Goal: Task Accomplishment & Management: Use online tool/utility

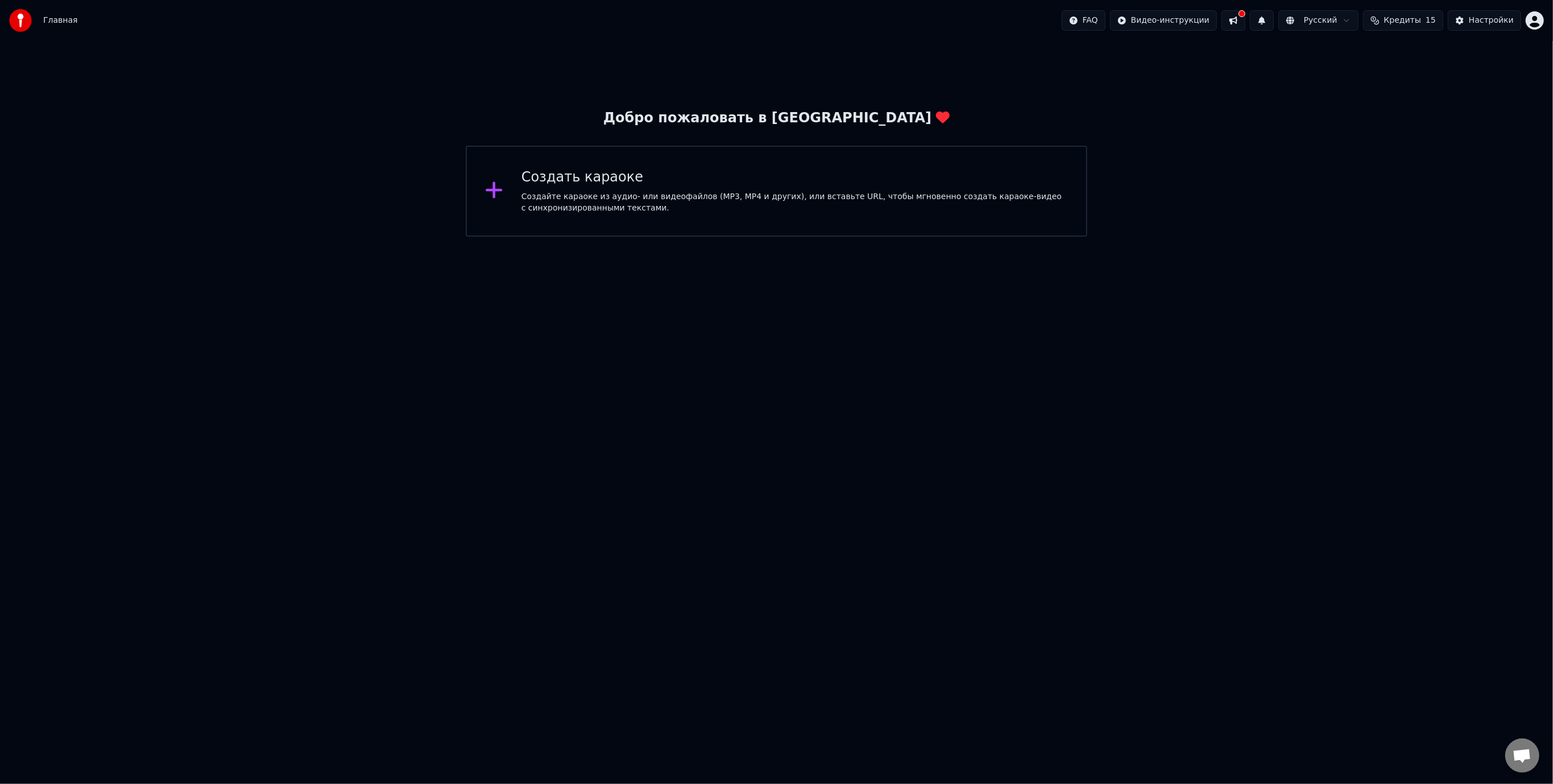
click at [710, 192] on div "Создайте караоке из аудио- или видеофайлов (MP3, MP4 и других), или вставьте UR…" at bounding box center [795, 203] width 547 height 23
click at [812, 237] on html "Главная FAQ Видео-инструкции Русский Кредиты 15 Настройки Добро пожаловать в Yo…" at bounding box center [776, 118] width 1553 height 237
click at [550, 183] on div "Создать караоке" at bounding box center [795, 178] width 547 height 18
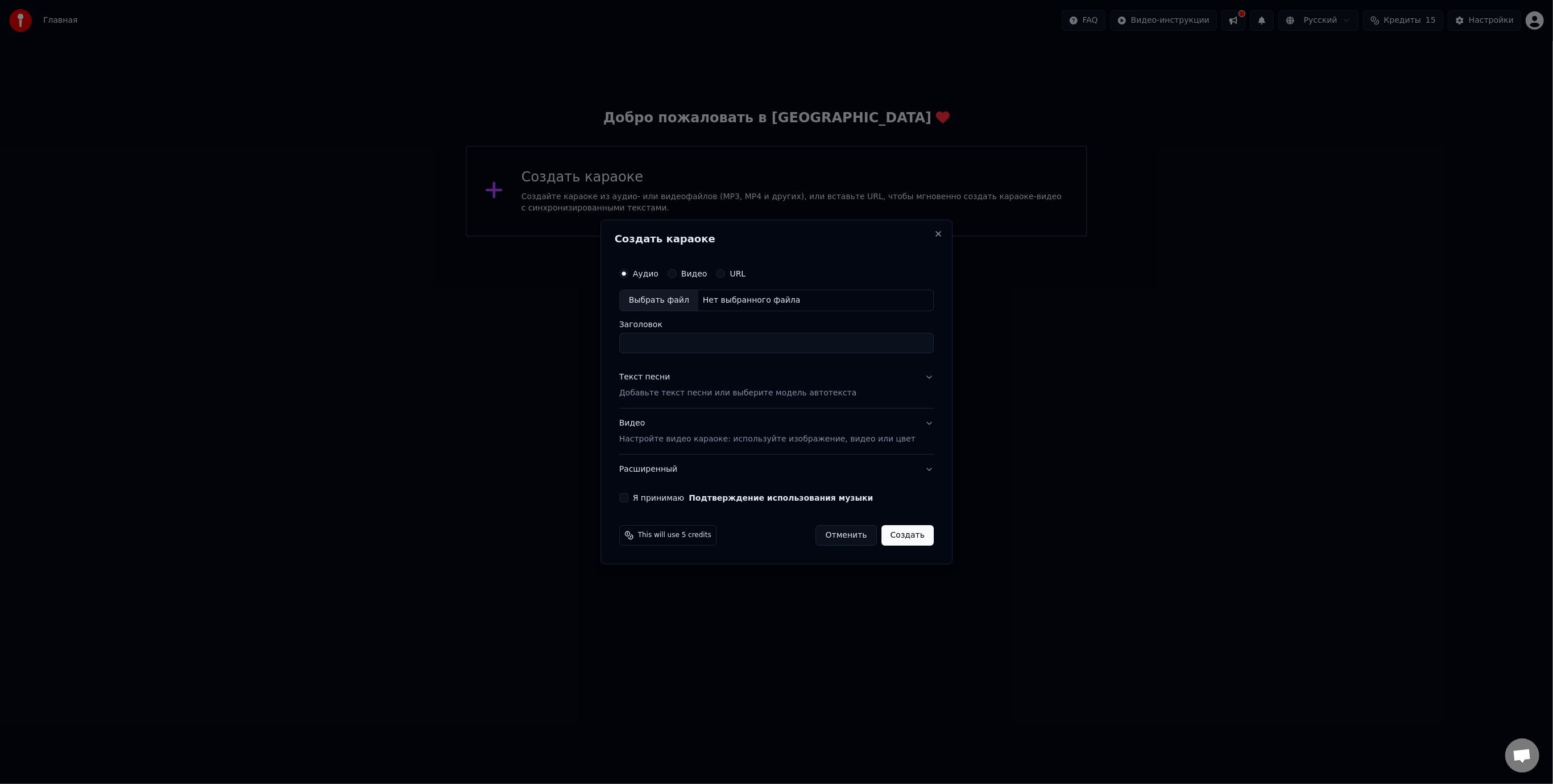
click at [744, 299] on div "Нет выбранного файла" at bounding box center [752, 300] width 107 height 11
type input "**********"
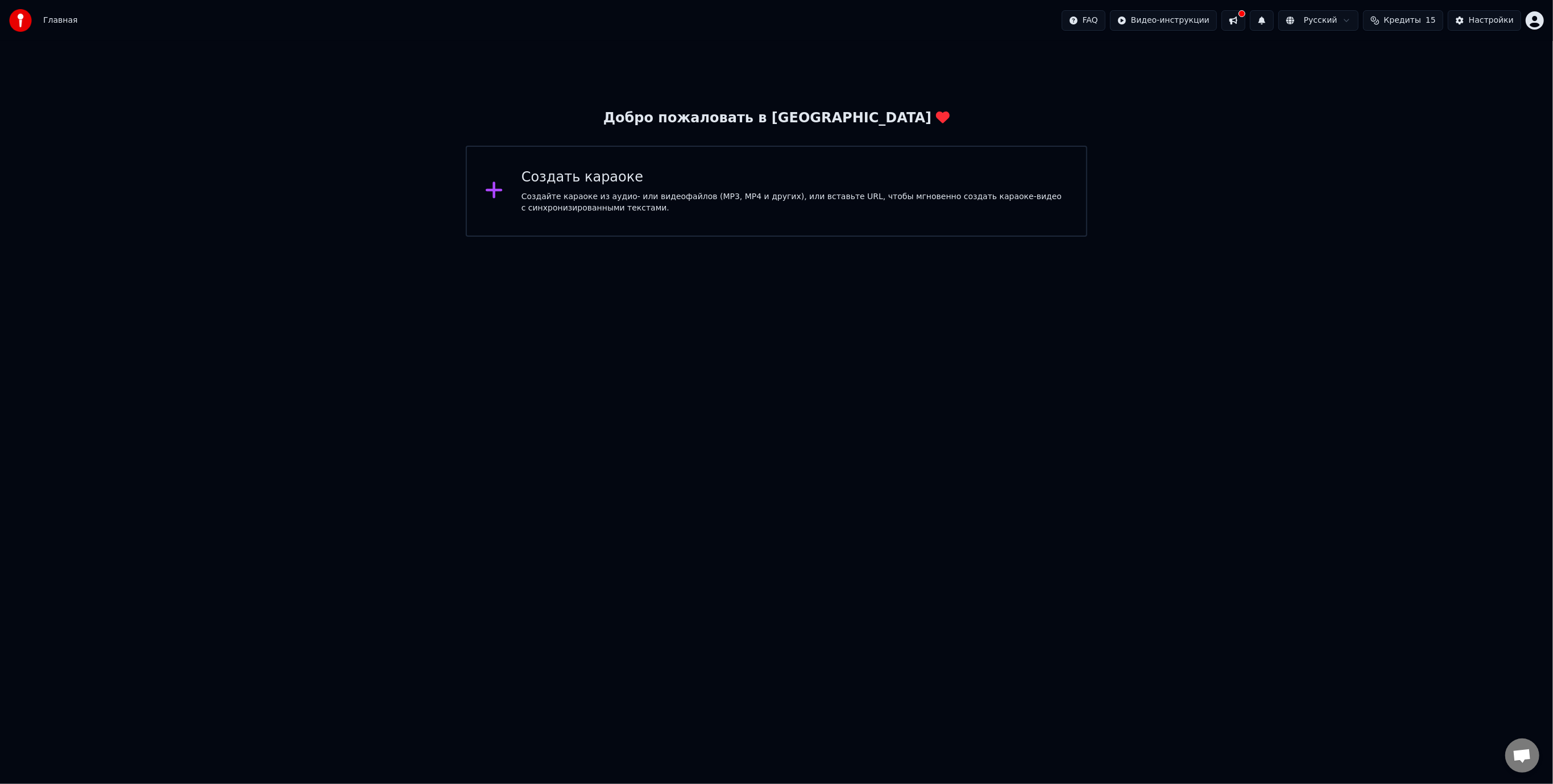
click at [786, 190] on div "Создать караоке Создайте караоке из аудио- или видеофайлов (MP3, MP4 и других),…" at bounding box center [795, 191] width 547 height 45
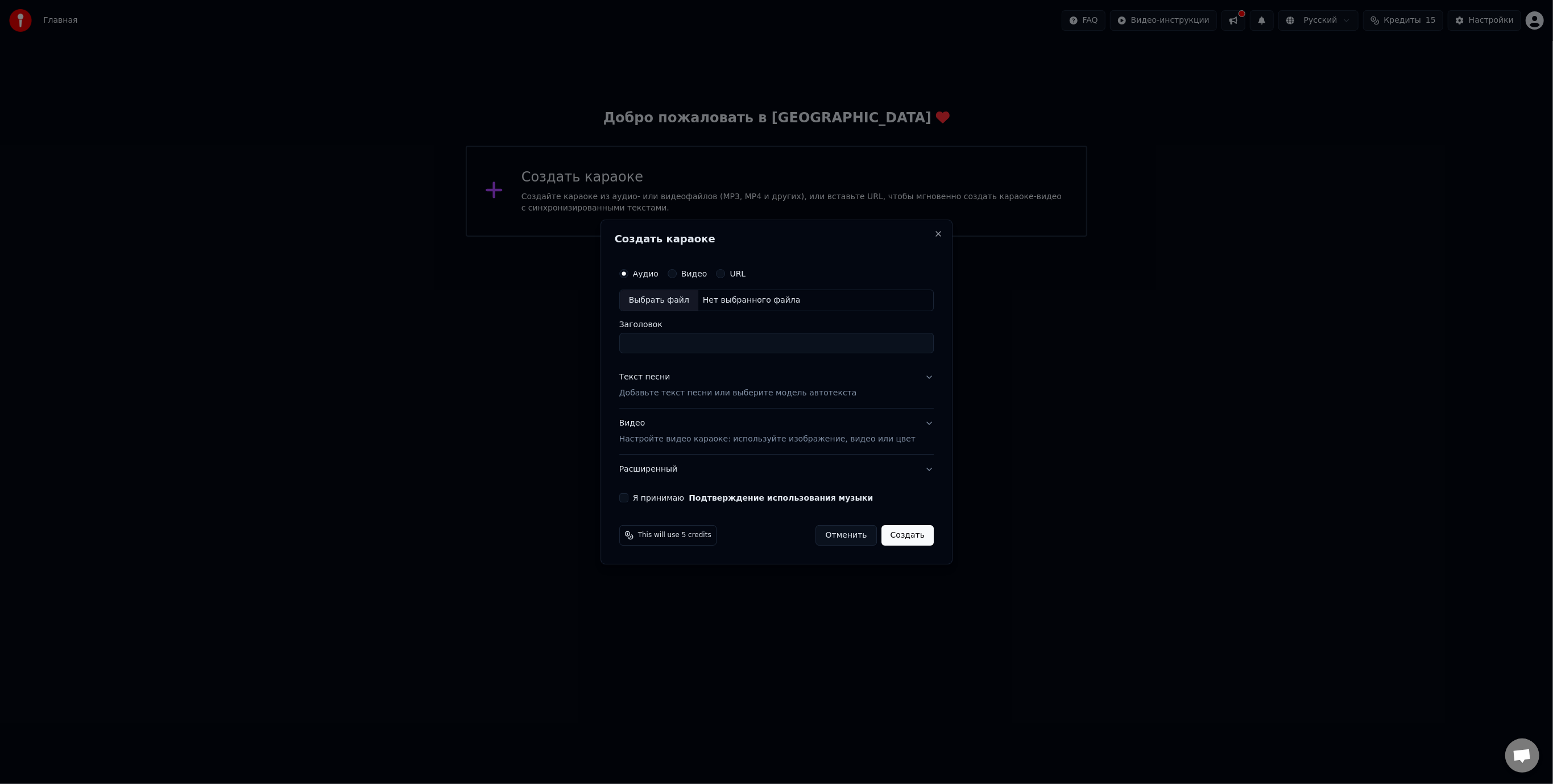
click at [676, 297] on div "Выбрать файл" at bounding box center [659, 300] width 79 height 21
type input "**********"
click at [653, 469] on button "Расширенный" at bounding box center [776, 469] width 315 height 30
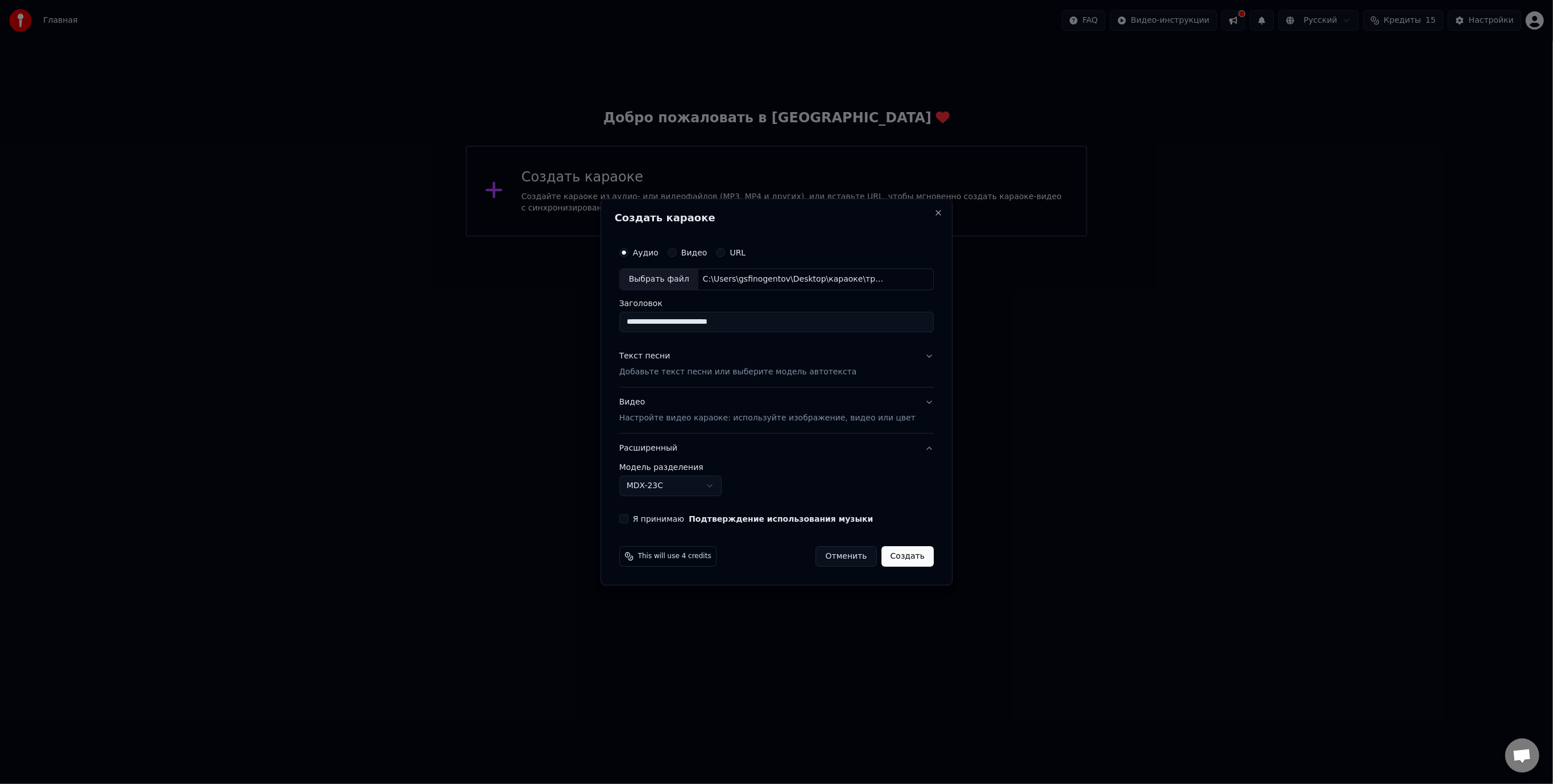
click at [629, 518] on button "Я принимаю Подтверждение использования музыки" at bounding box center [624, 518] width 9 height 9
drag, startPoint x: 759, startPoint y: 323, endPoint x: 613, endPoint y: 328, distance: 146.1
click at [613, 237] on body "**********" at bounding box center [776, 118] width 1553 height 237
click at [660, 357] on div "Текст песни" at bounding box center [645, 356] width 51 height 11
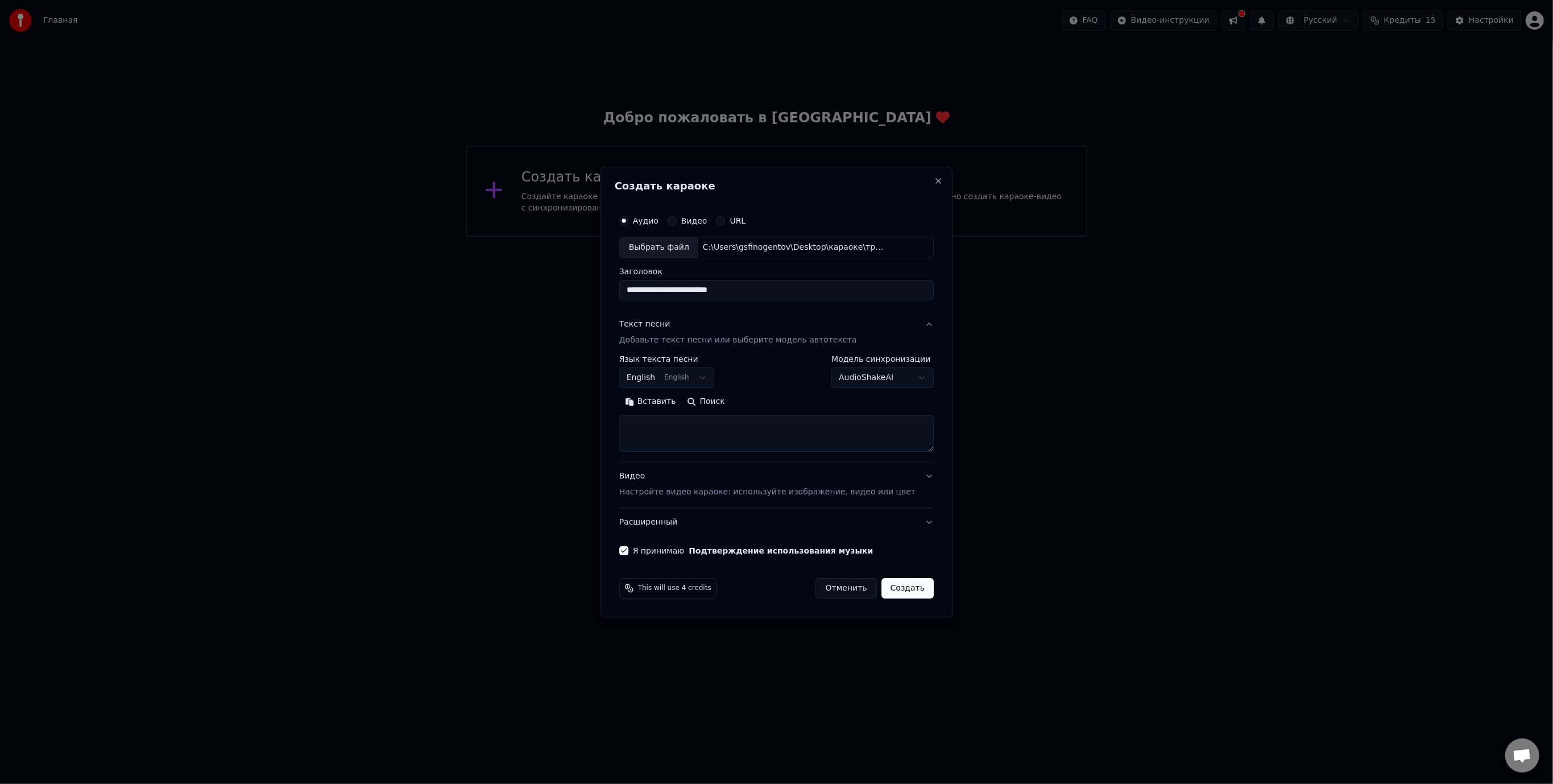
click at [694, 423] on textarea at bounding box center [776, 433] width 315 height 37
paste textarea "**********"
click at [851, 445] on textarea "**********" at bounding box center [760, 433] width 281 height 37
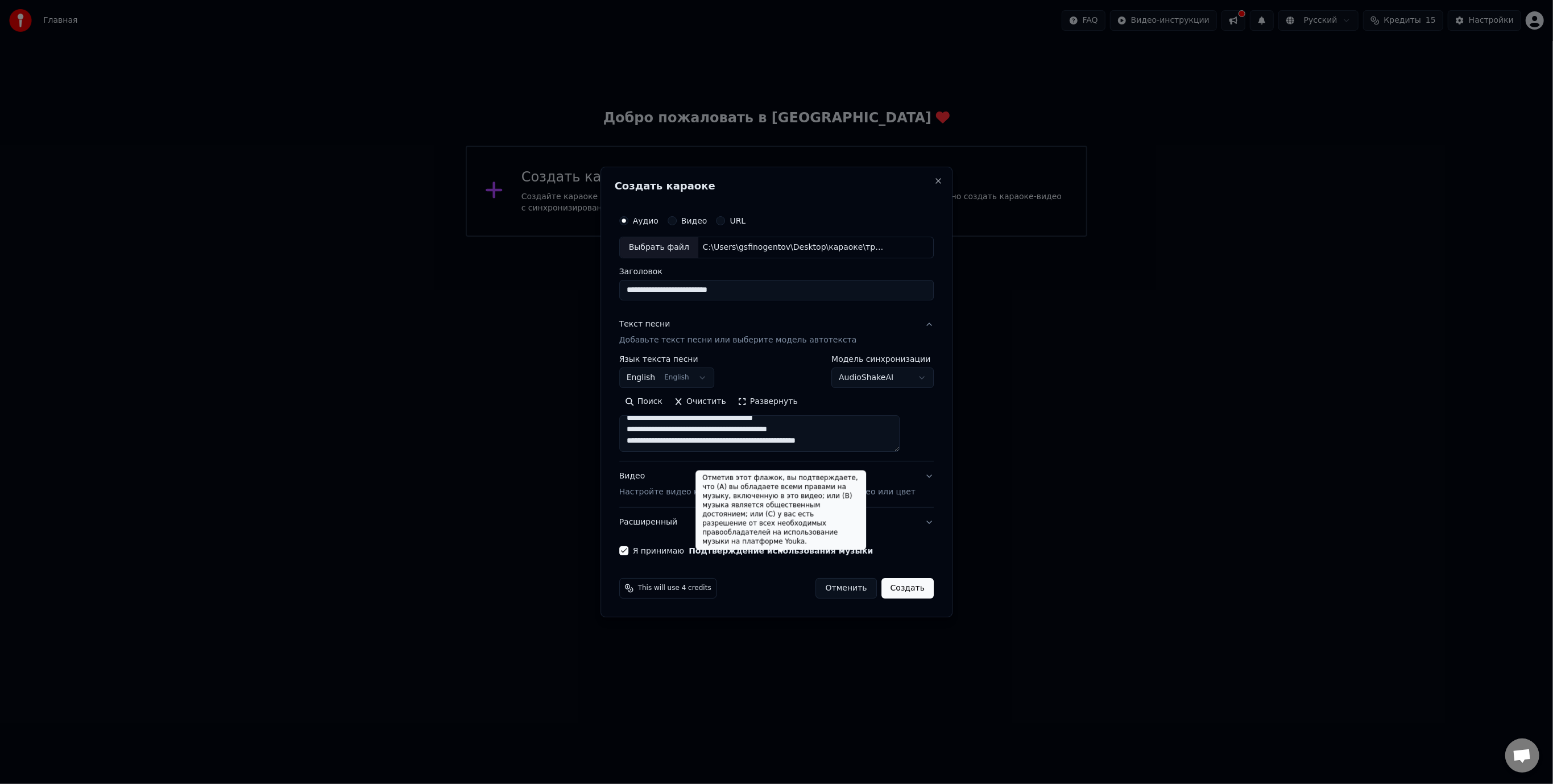
paste textarea "**********"
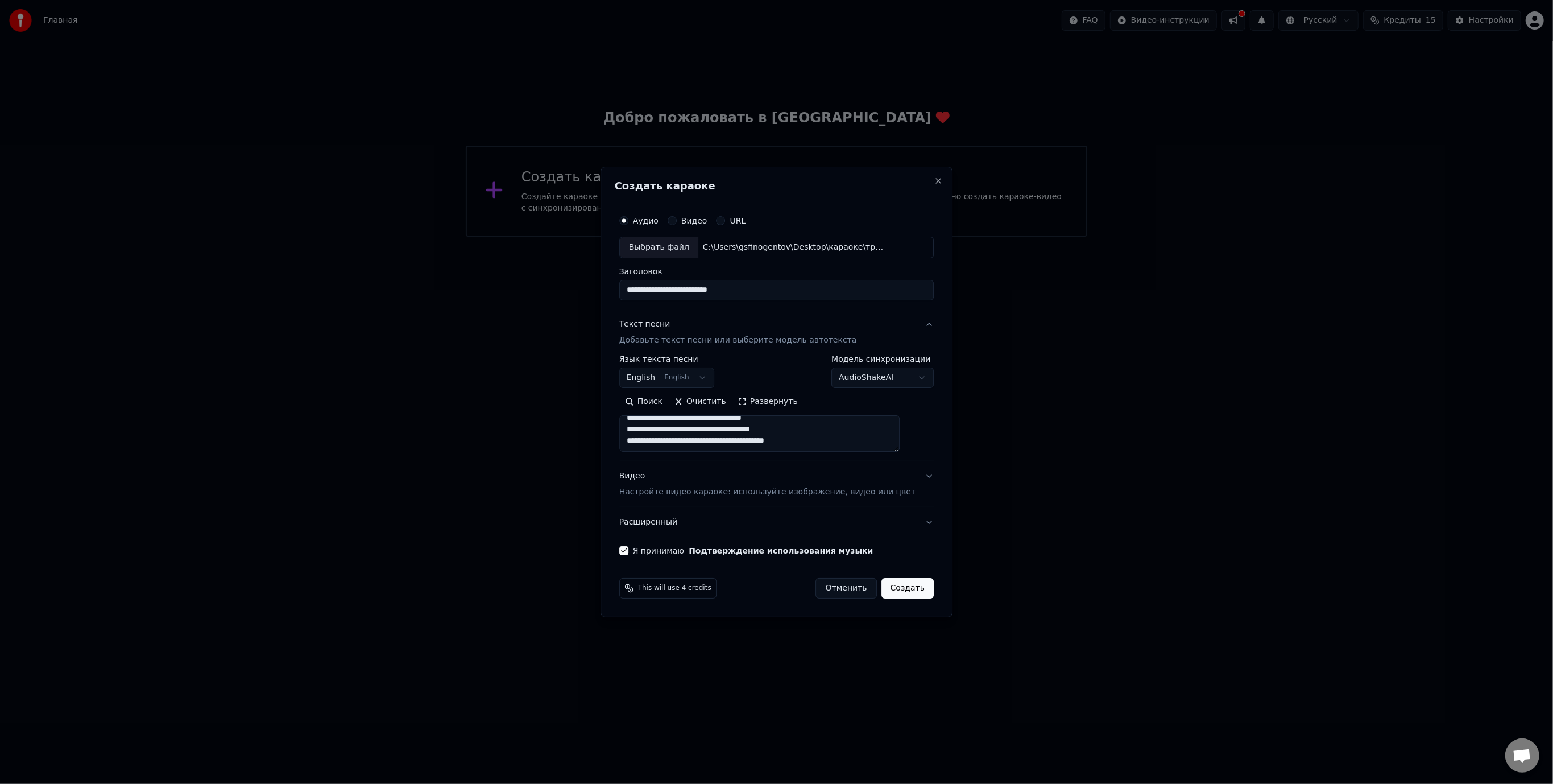
scroll to position [548, 0]
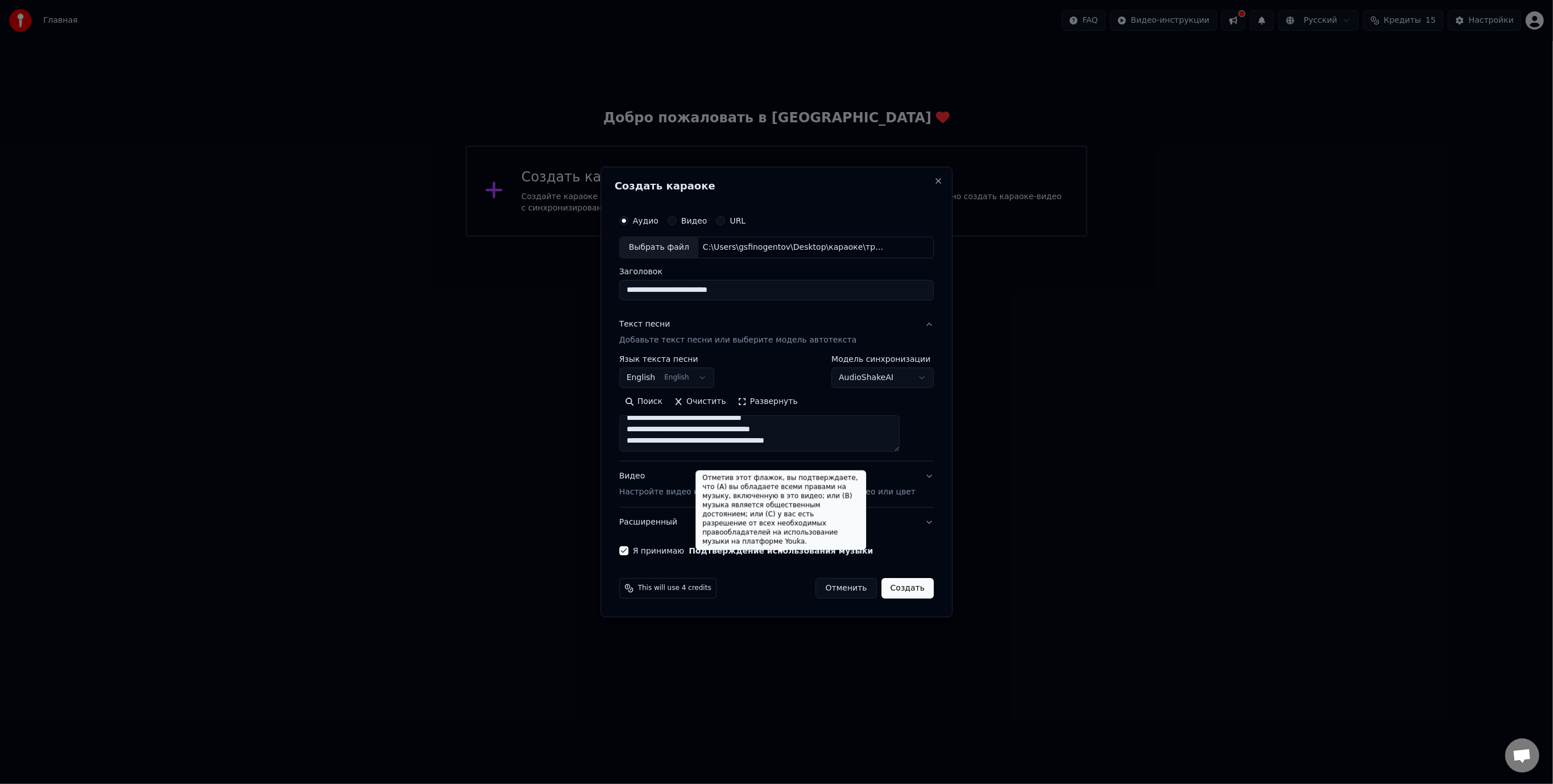
paste textarea "**********"
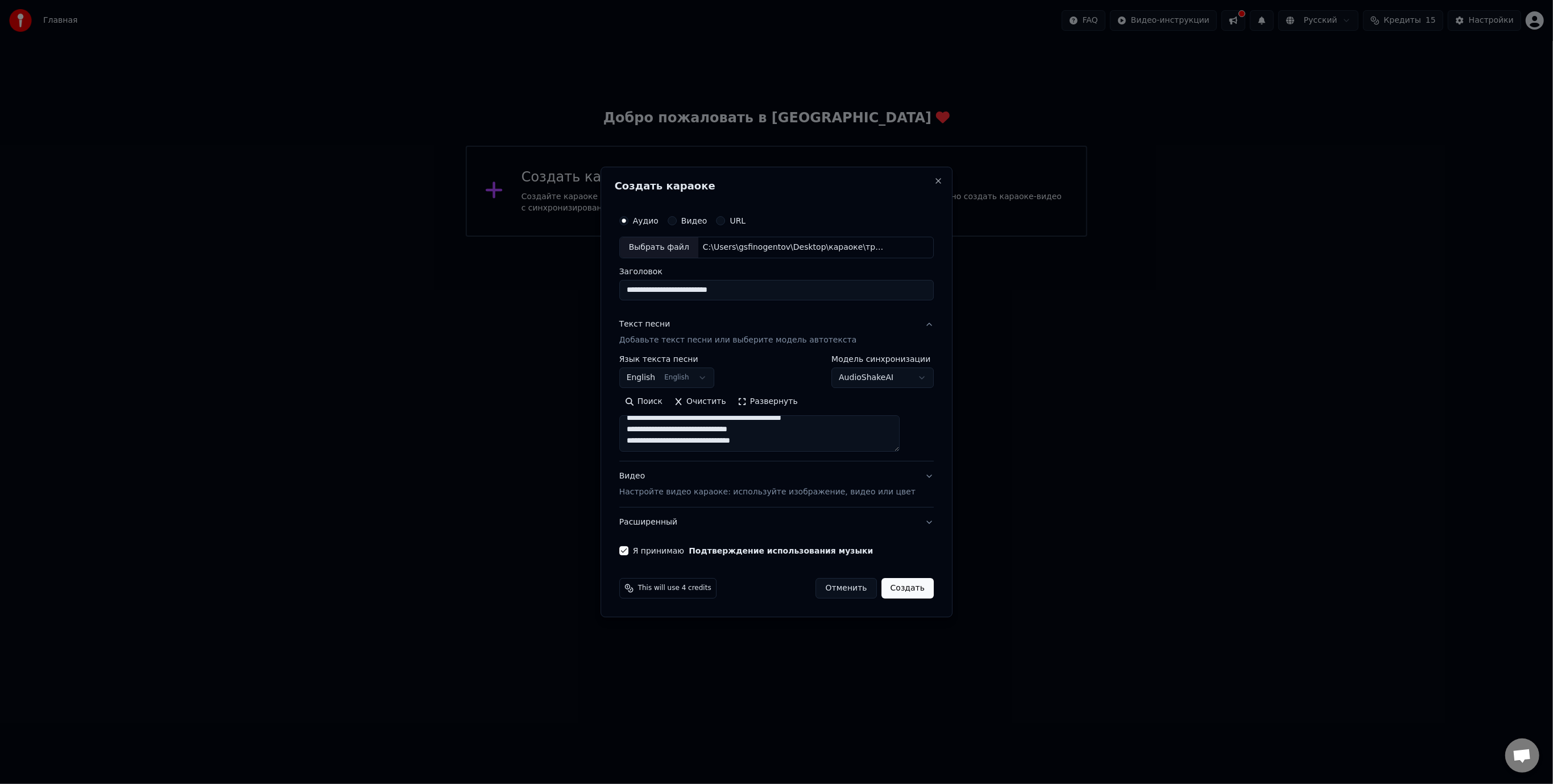
scroll to position [786, 0]
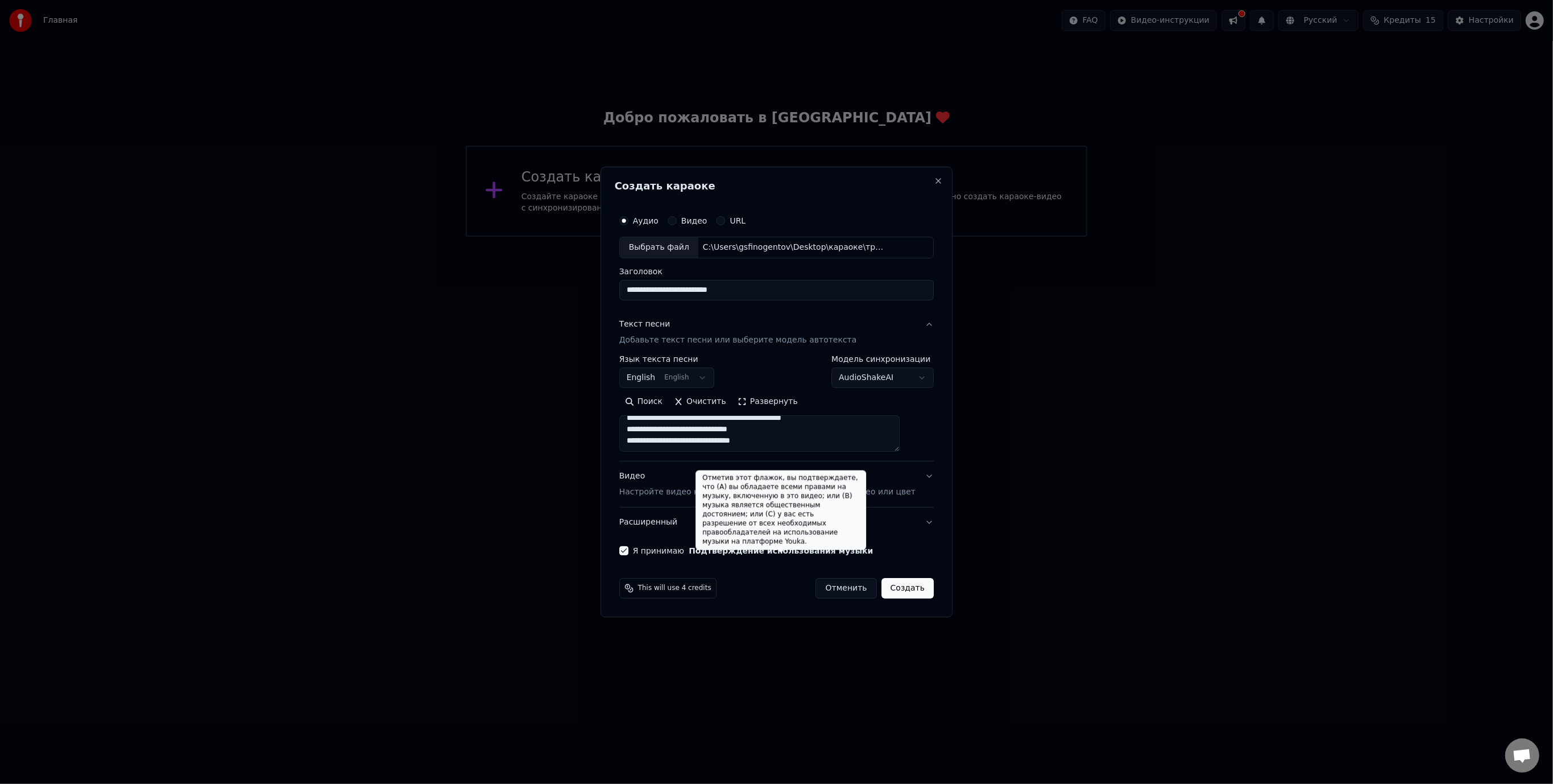
paste textarea "**********"
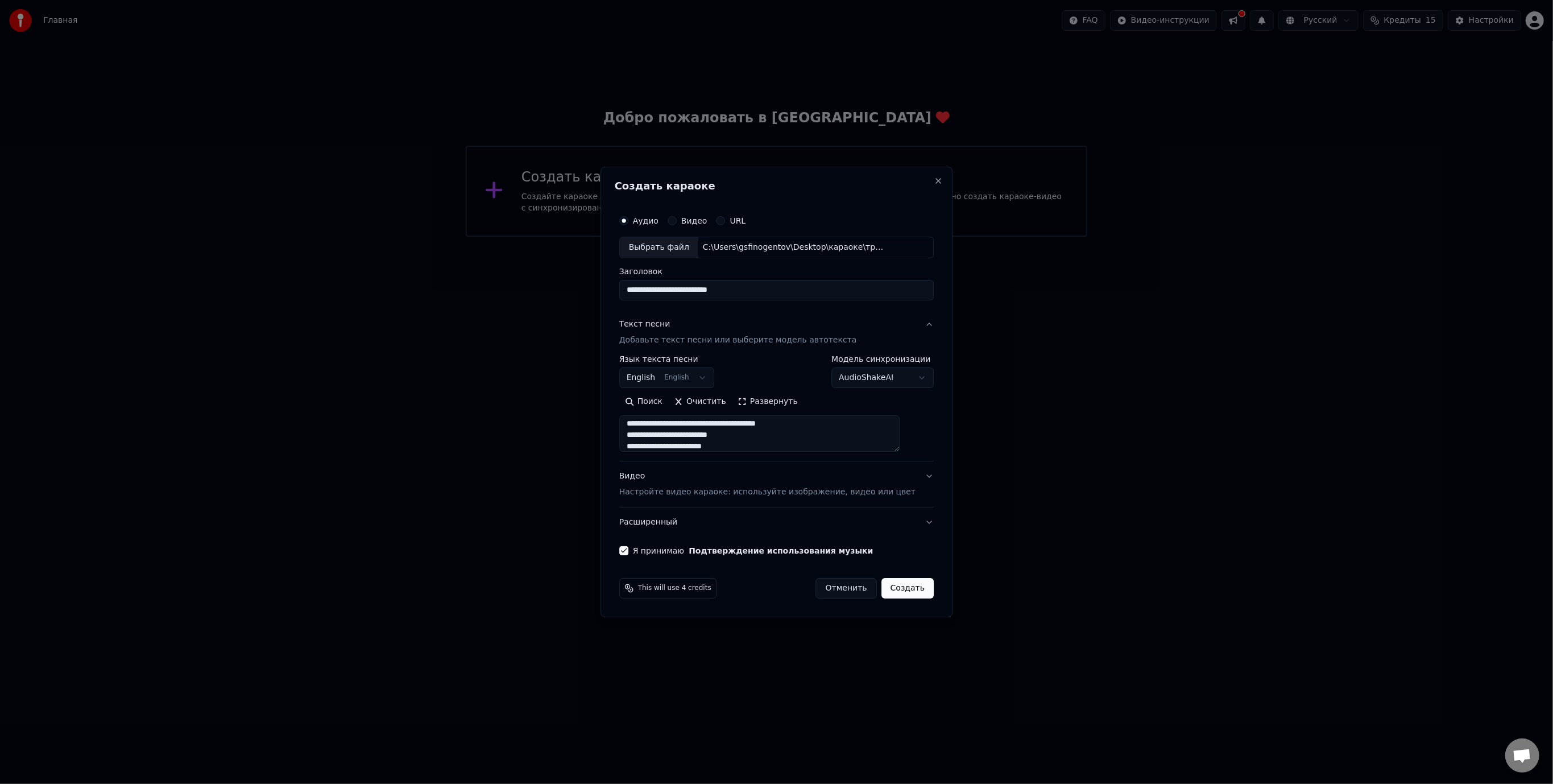
type textarea "**********"
click at [701, 237] on body "**********" at bounding box center [776, 118] width 1553 height 237
select select "**"
click at [898, 589] on button "Создать" at bounding box center [907, 588] width 52 height 21
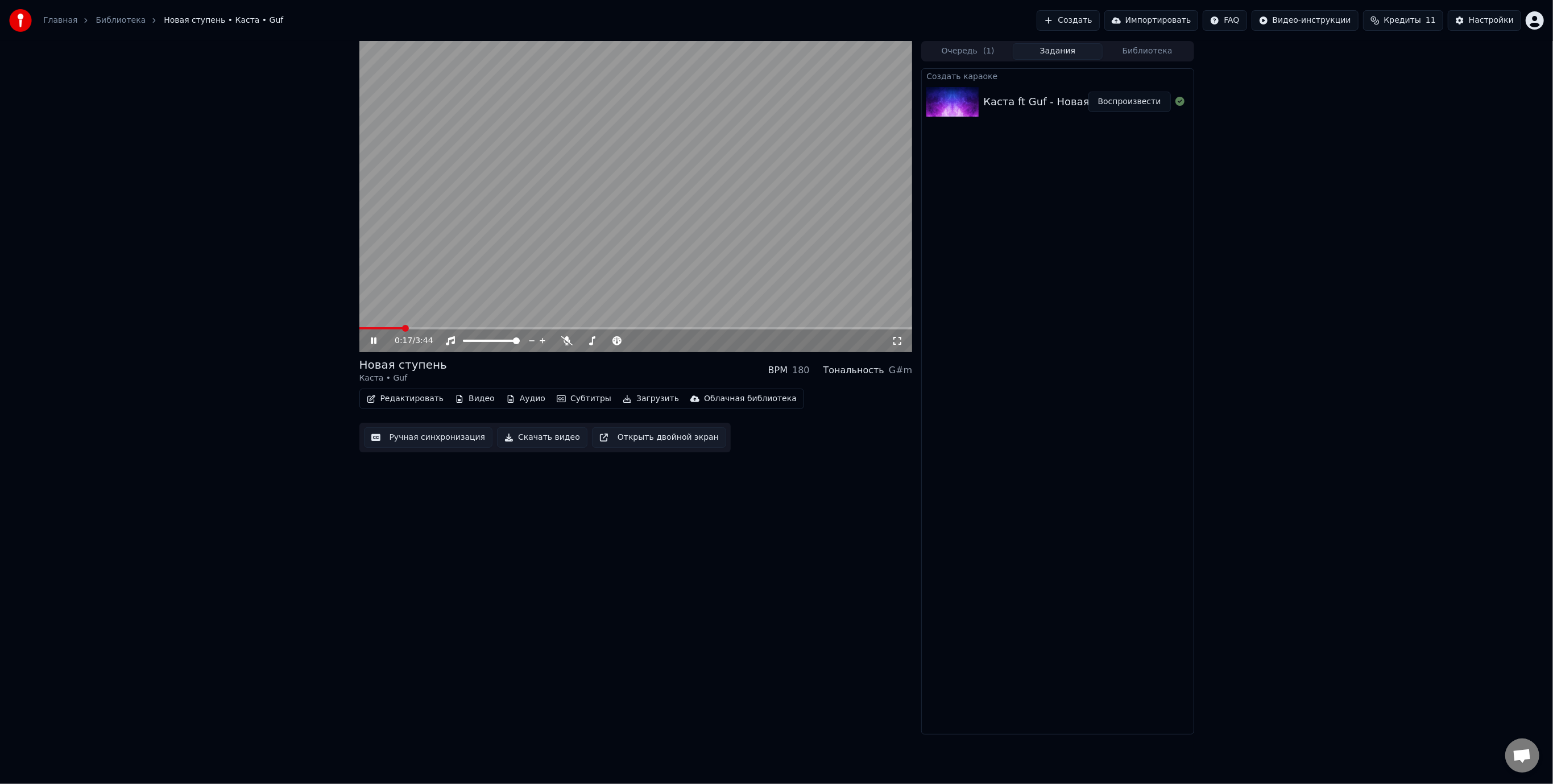
click at [374, 340] on icon at bounding box center [381, 341] width 27 height 9
click at [565, 400] on button "Субтитры" at bounding box center [584, 398] width 64 height 16
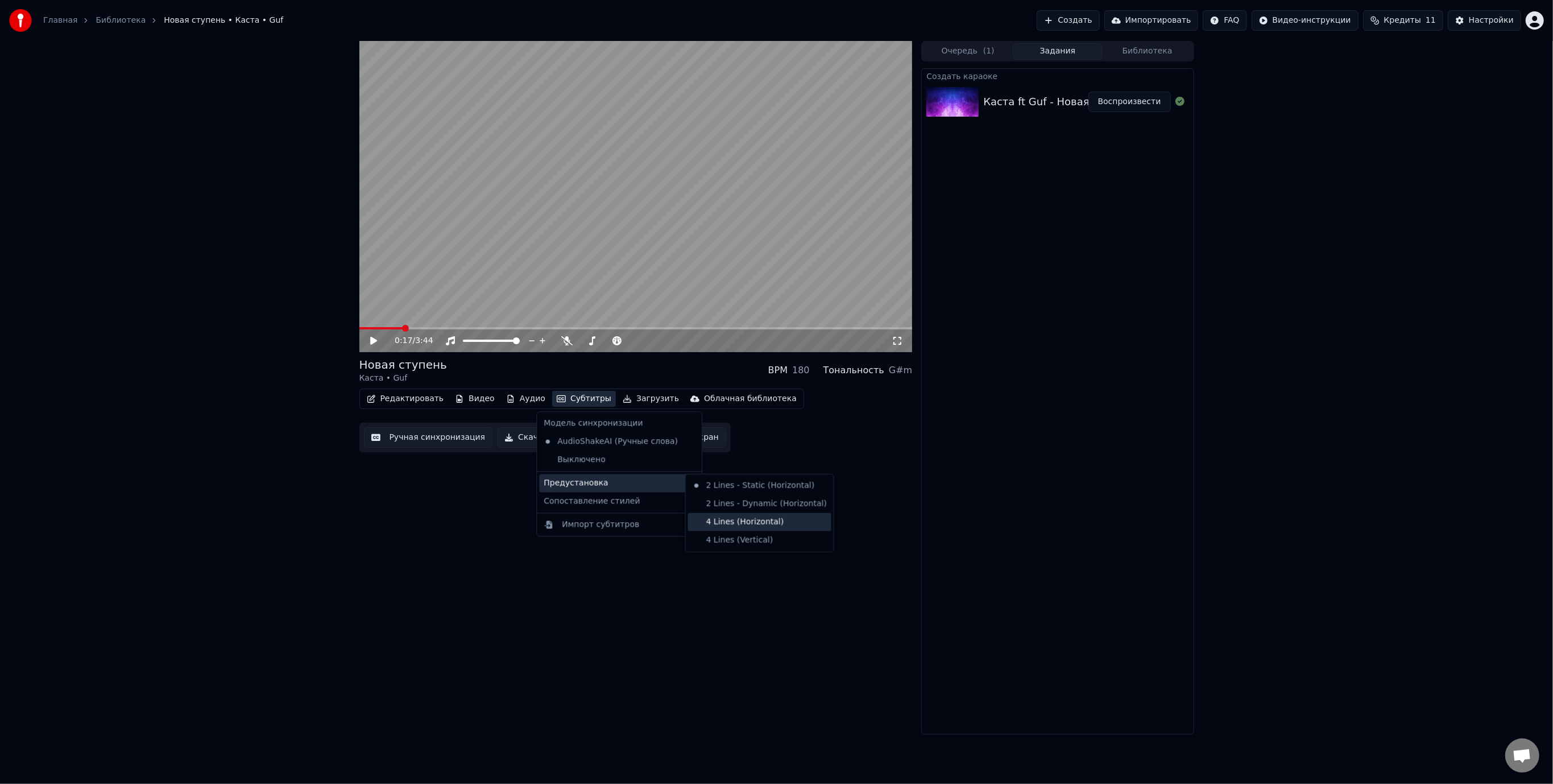
click at [783, 521] on div "4 Lines (Horizontal)" at bounding box center [760, 522] width 143 height 18
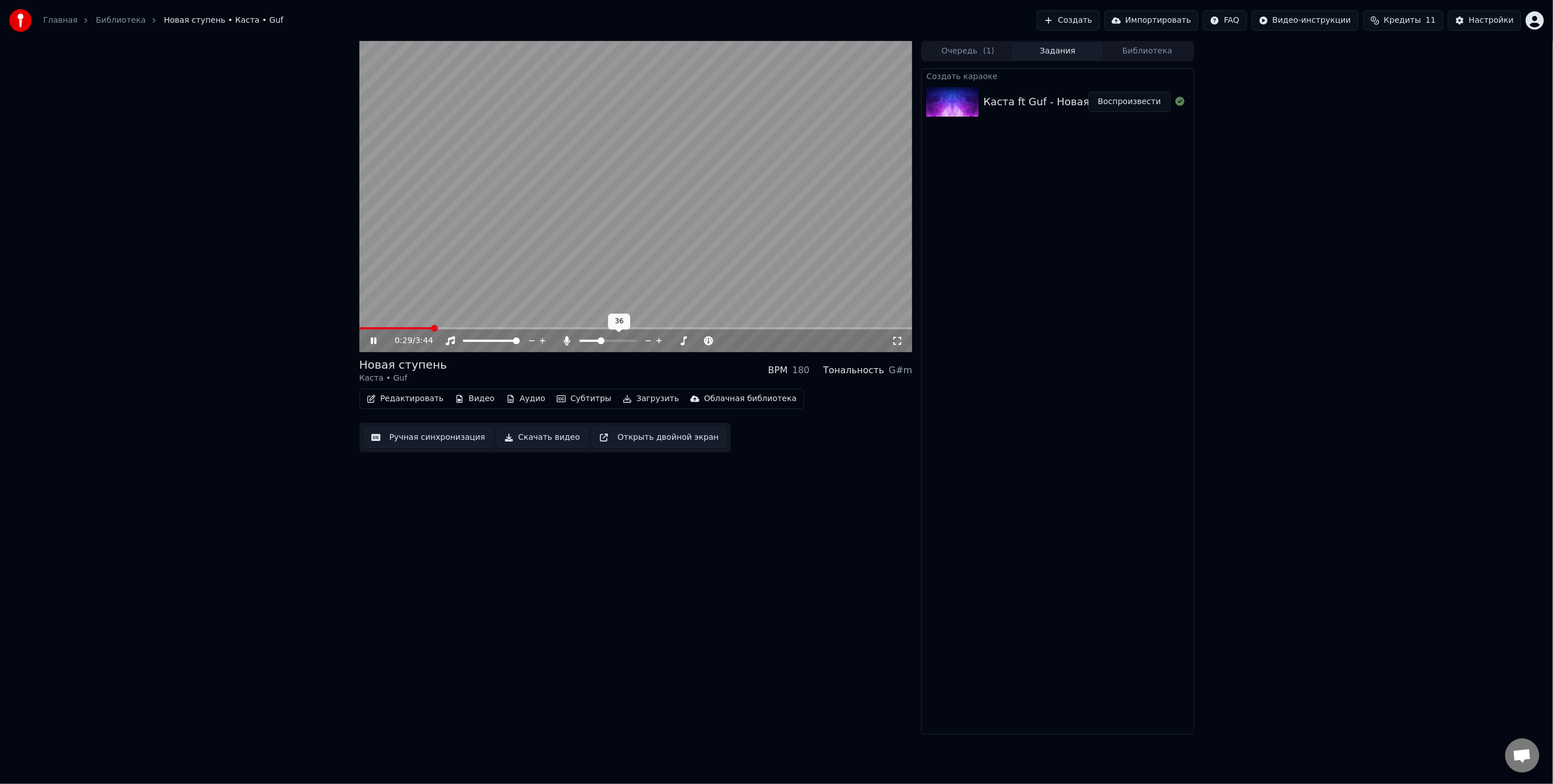
click at [600, 344] on span at bounding box center [601, 340] width 7 height 7
click at [372, 343] on icon at bounding box center [373, 340] width 5 height 7
click at [615, 231] on video at bounding box center [636, 196] width 554 height 311
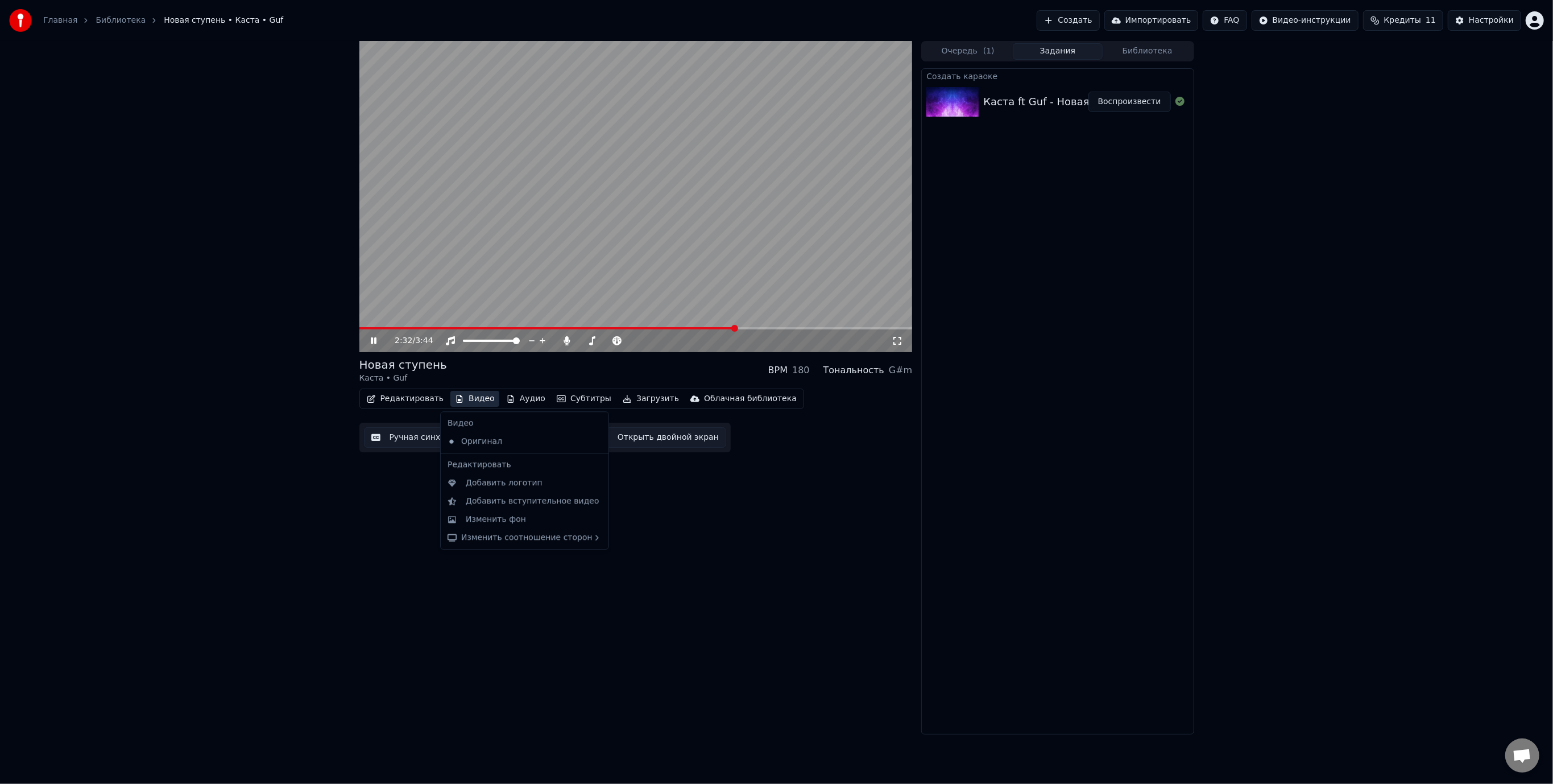
click at [470, 398] on button "Видео" at bounding box center [475, 398] width 49 height 16
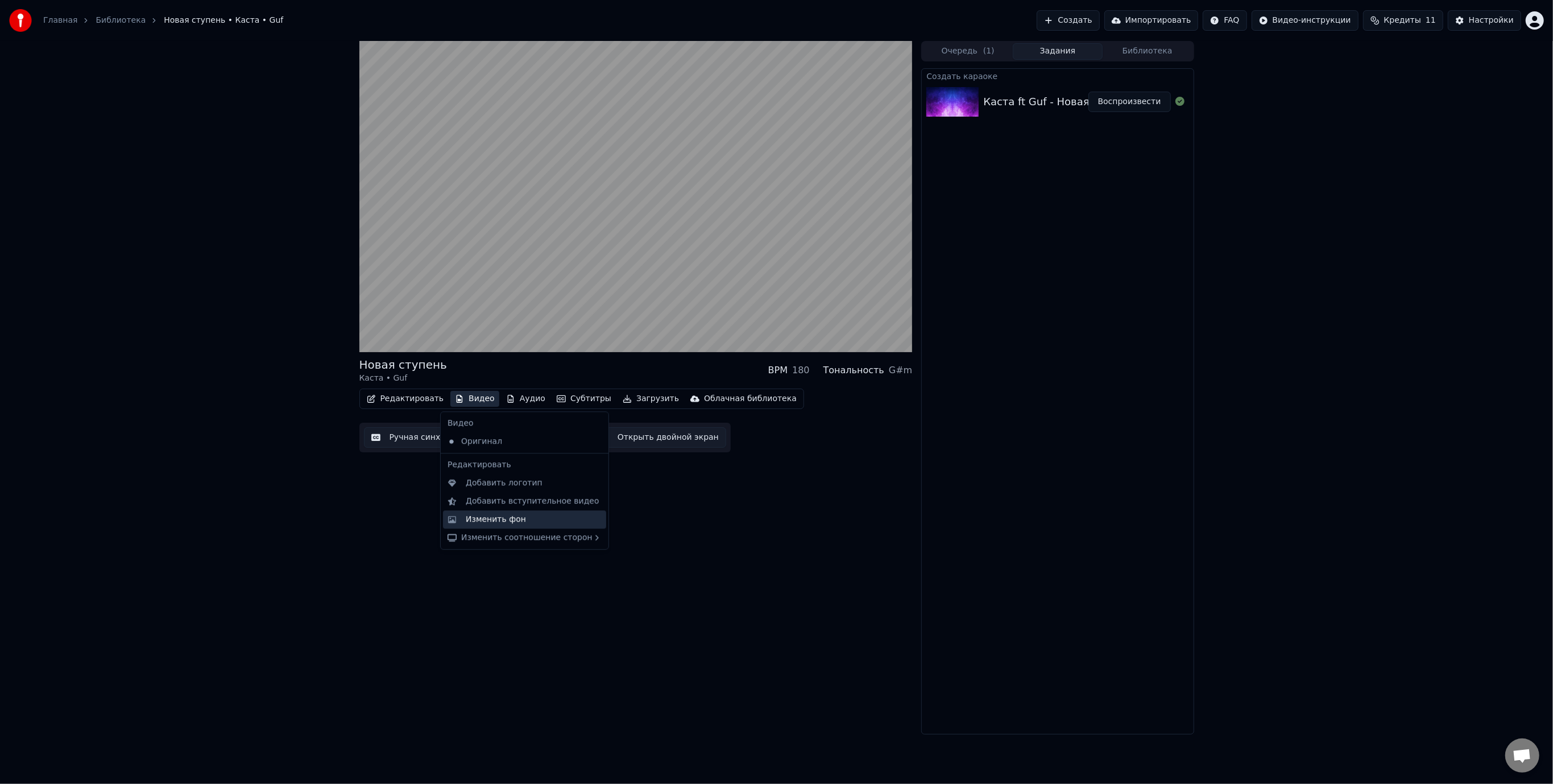
click at [556, 514] on div "Изменить фон" at bounding box center [534, 519] width 136 height 11
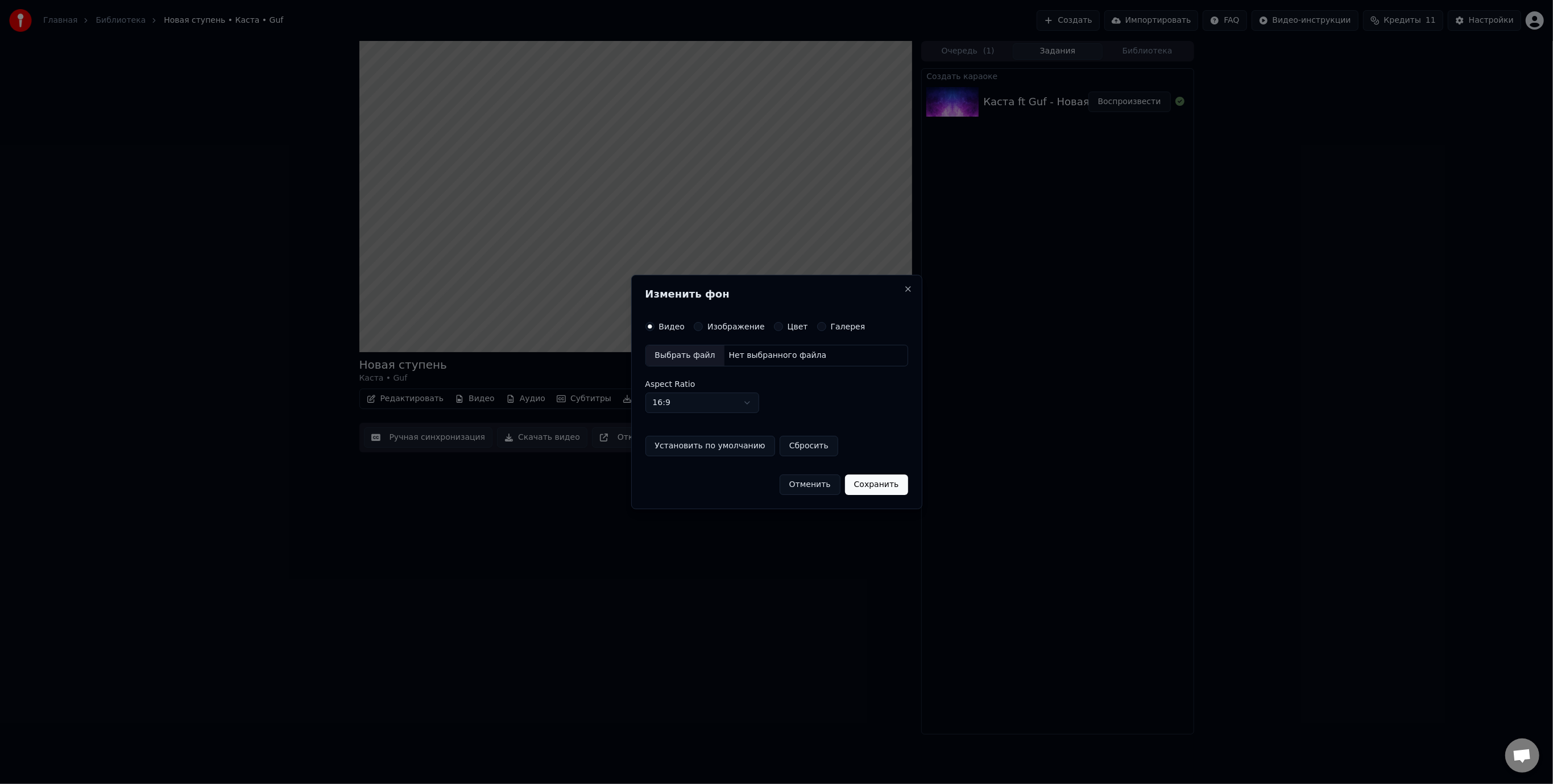
click at [708, 325] on label "Изображение" at bounding box center [736, 326] width 57 height 8
click at [703, 325] on button "Изображение" at bounding box center [698, 326] width 9 height 9
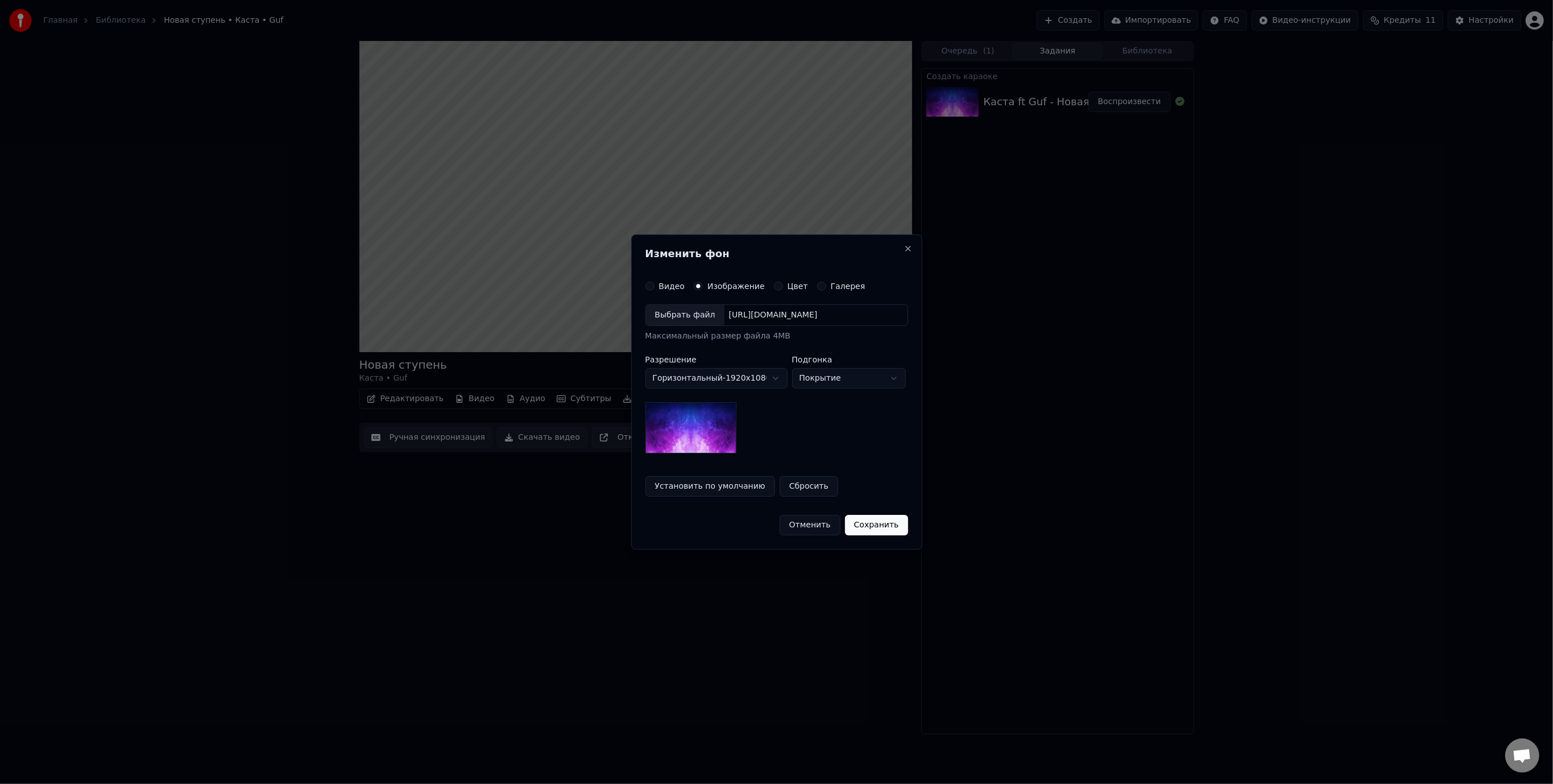
click at [701, 428] on img at bounding box center [691, 427] width 91 height 51
click at [816, 528] on button "Отменить" at bounding box center [809, 524] width 60 height 21
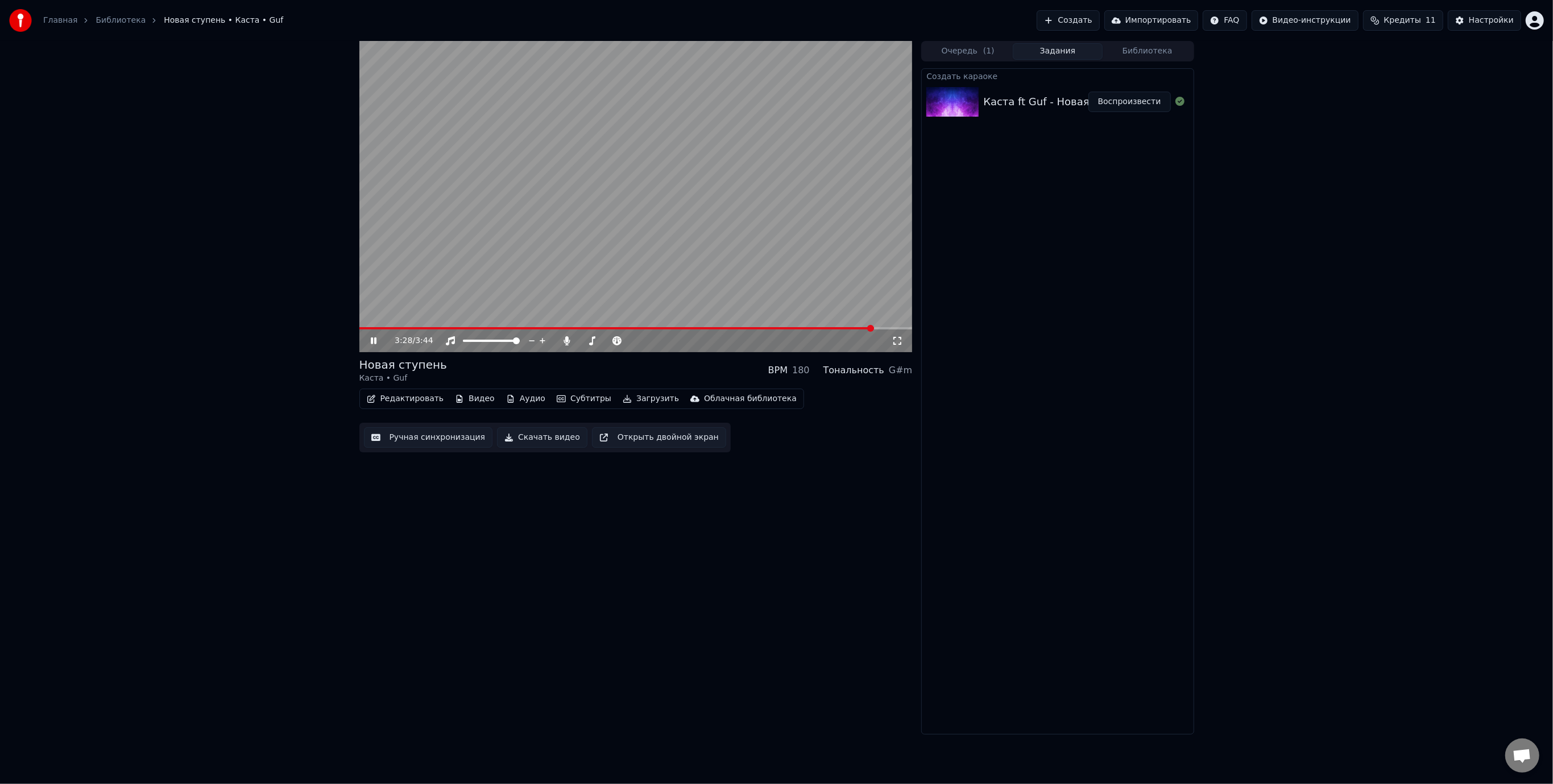
click at [373, 341] on icon at bounding box center [381, 341] width 27 height 9
click at [477, 394] on button "Видео" at bounding box center [475, 398] width 49 height 16
click at [506, 517] on div "Изменить фон" at bounding box center [495, 519] width 60 height 11
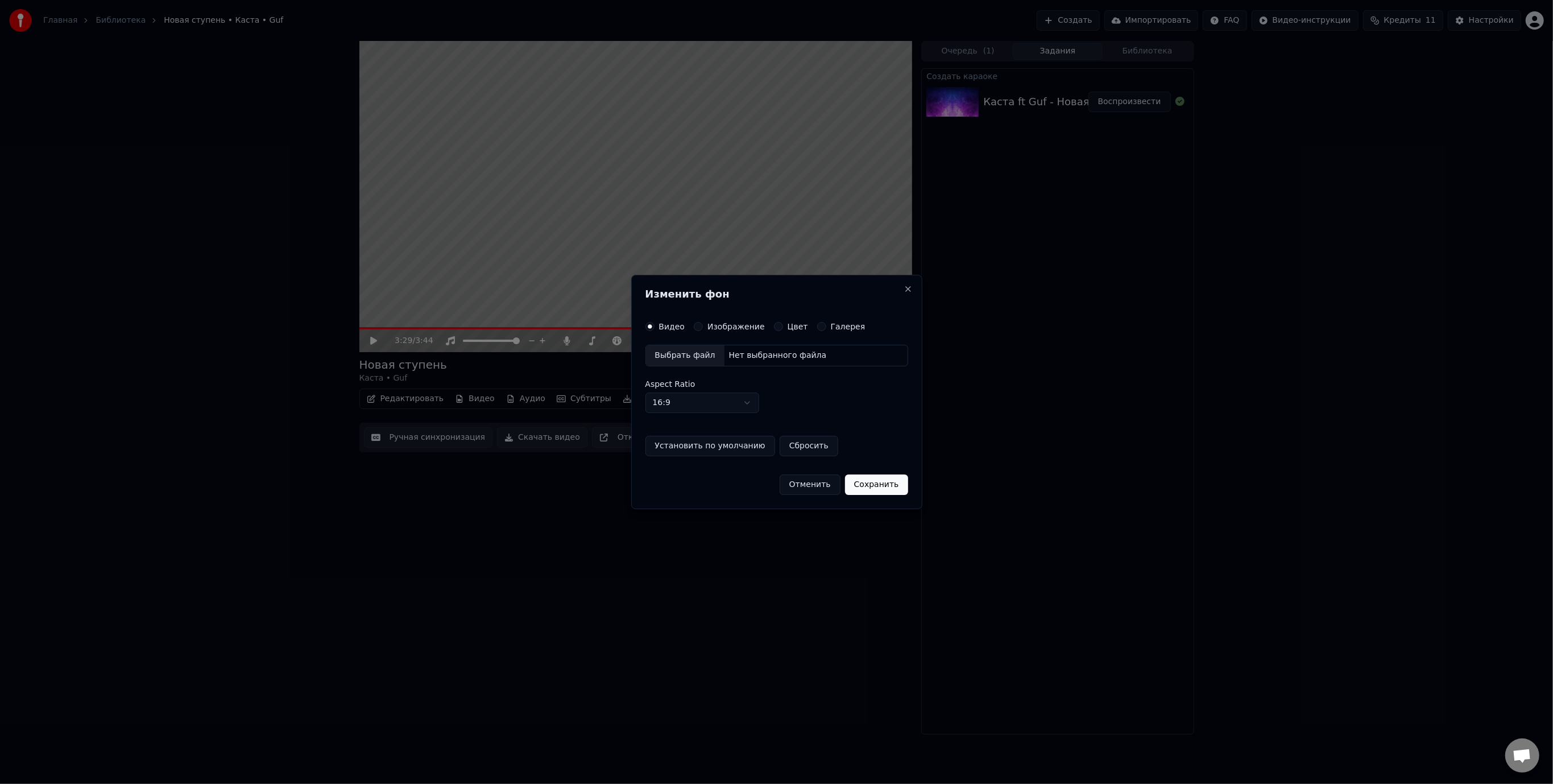
click at [685, 358] on div "Выбрать файл" at bounding box center [685, 355] width 79 height 21
click at [727, 326] on label "Изображение" at bounding box center [736, 326] width 57 height 8
click at [703, 326] on button "Изображение" at bounding box center [698, 326] width 9 height 9
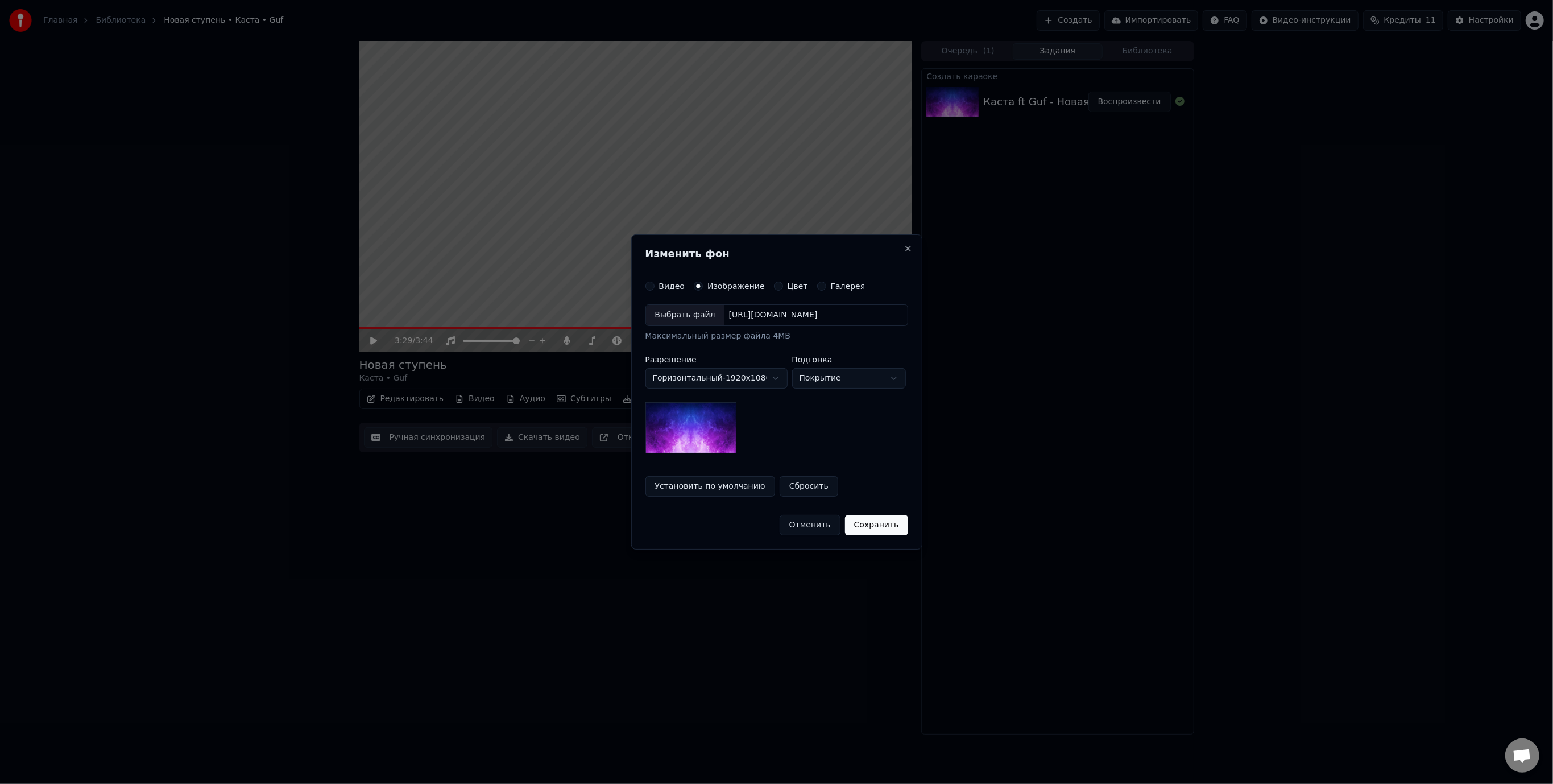
click at [705, 311] on div "Выбрать файл" at bounding box center [685, 315] width 79 height 21
click at [884, 525] on button "Сохранить" at bounding box center [881, 524] width 63 height 21
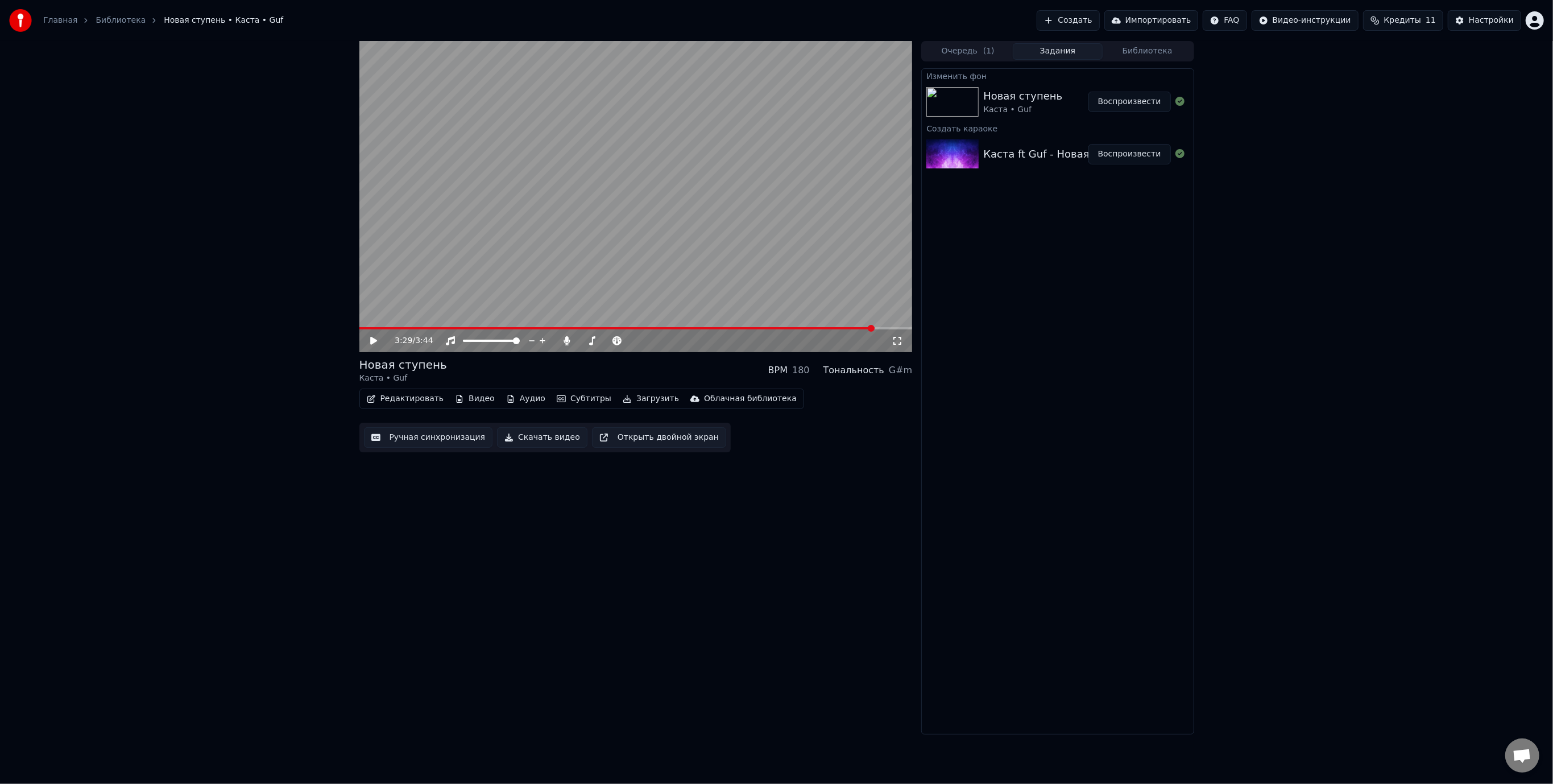
click at [1072, 99] on div "Новая ступень Каста • Guf" at bounding box center [1035, 102] width 105 height 28
click at [1032, 101] on div "Новая ступень" at bounding box center [1022, 96] width 79 height 16
click at [959, 99] on img at bounding box center [953, 102] width 52 height 30
click at [1120, 105] on button "Воспроизвести" at bounding box center [1130, 102] width 83 height 21
click at [512, 397] on button "Аудио" at bounding box center [525, 398] width 48 height 16
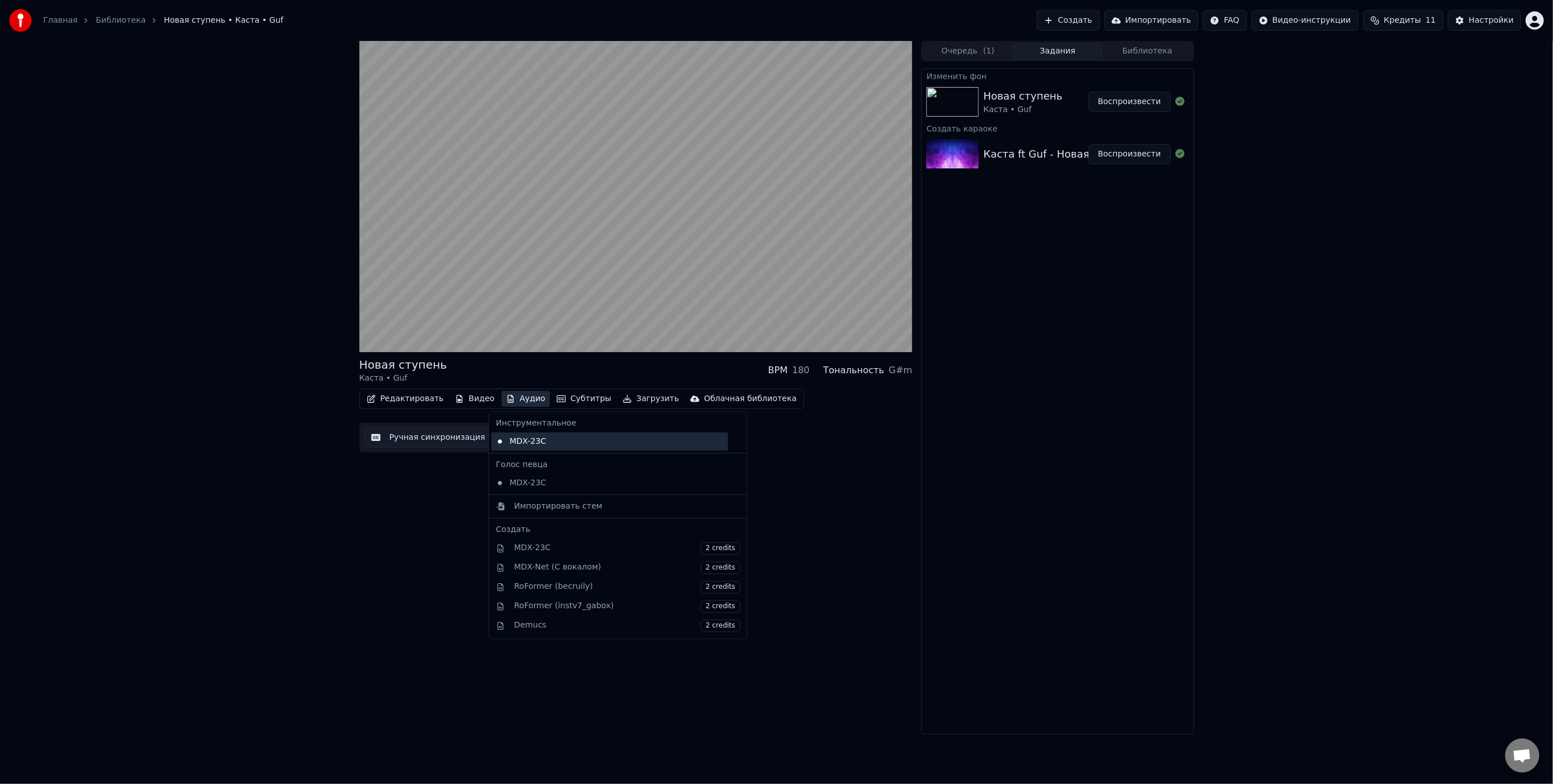
click at [528, 439] on div "MDX-23C" at bounding box center [610, 441] width 237 height 18
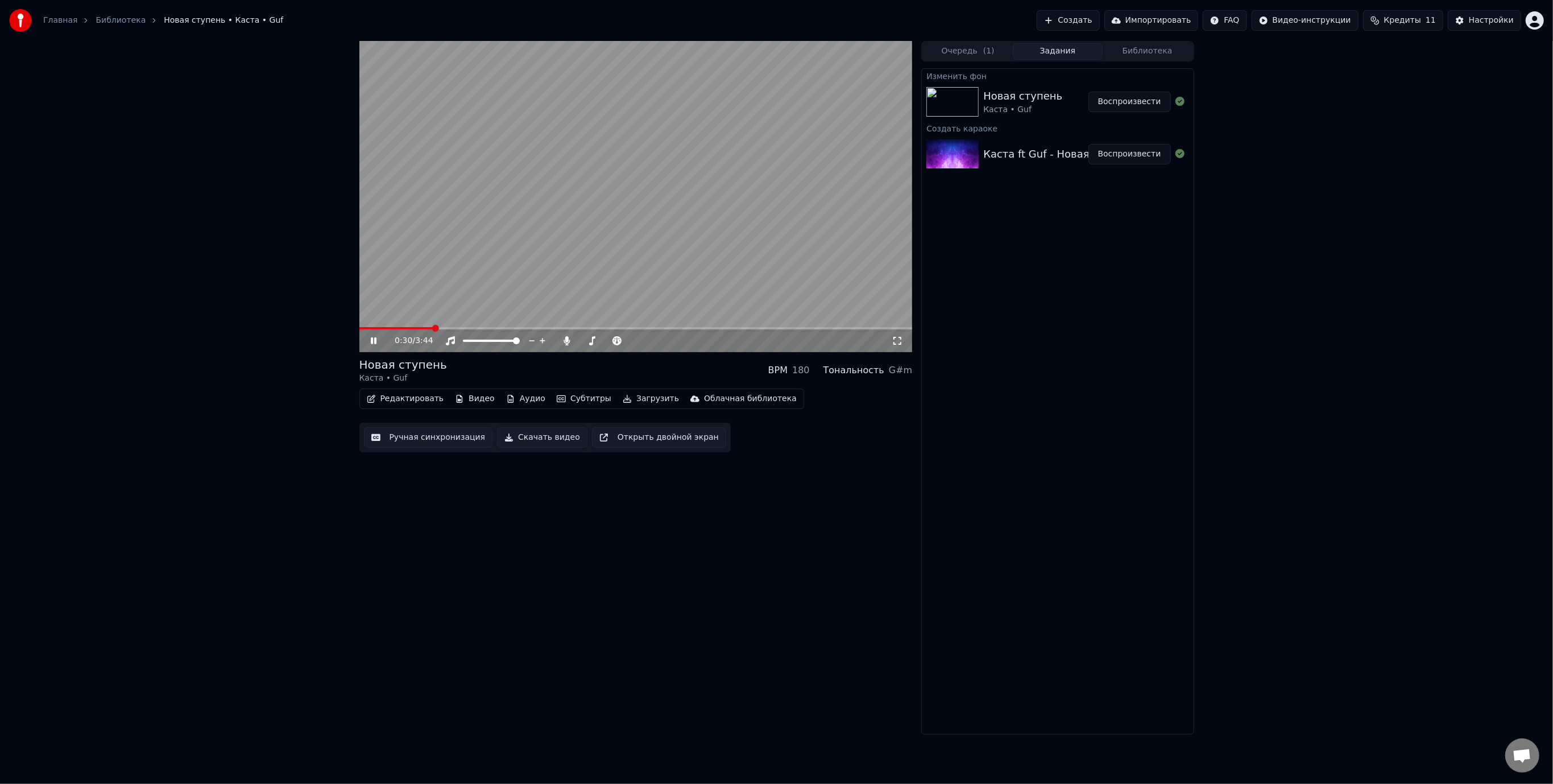
click at [374, 345] on icon at bounding box center [381, 341] width 27 height 9
click at [518, 400] on button "Аудио" at bounding box center [525, 398] width 48 height 16
click at [736, 566] on div "0:30 / 3:44 Новая ступень Каста • Guf BPM 180 Тональность G#m Редактировать Вид…" at bounding box center [636, 387] width 554 height 693
click at [315, 670] on div "0:30 / 3:44 Новая ступень Каста • Guf BPM 180 Тональность G#m Редактировать Вид…" at bounding box center [776, 387] width 1553 height 693
click at [463, 341] on span at bounding box center [466, 340] width 7 height 7
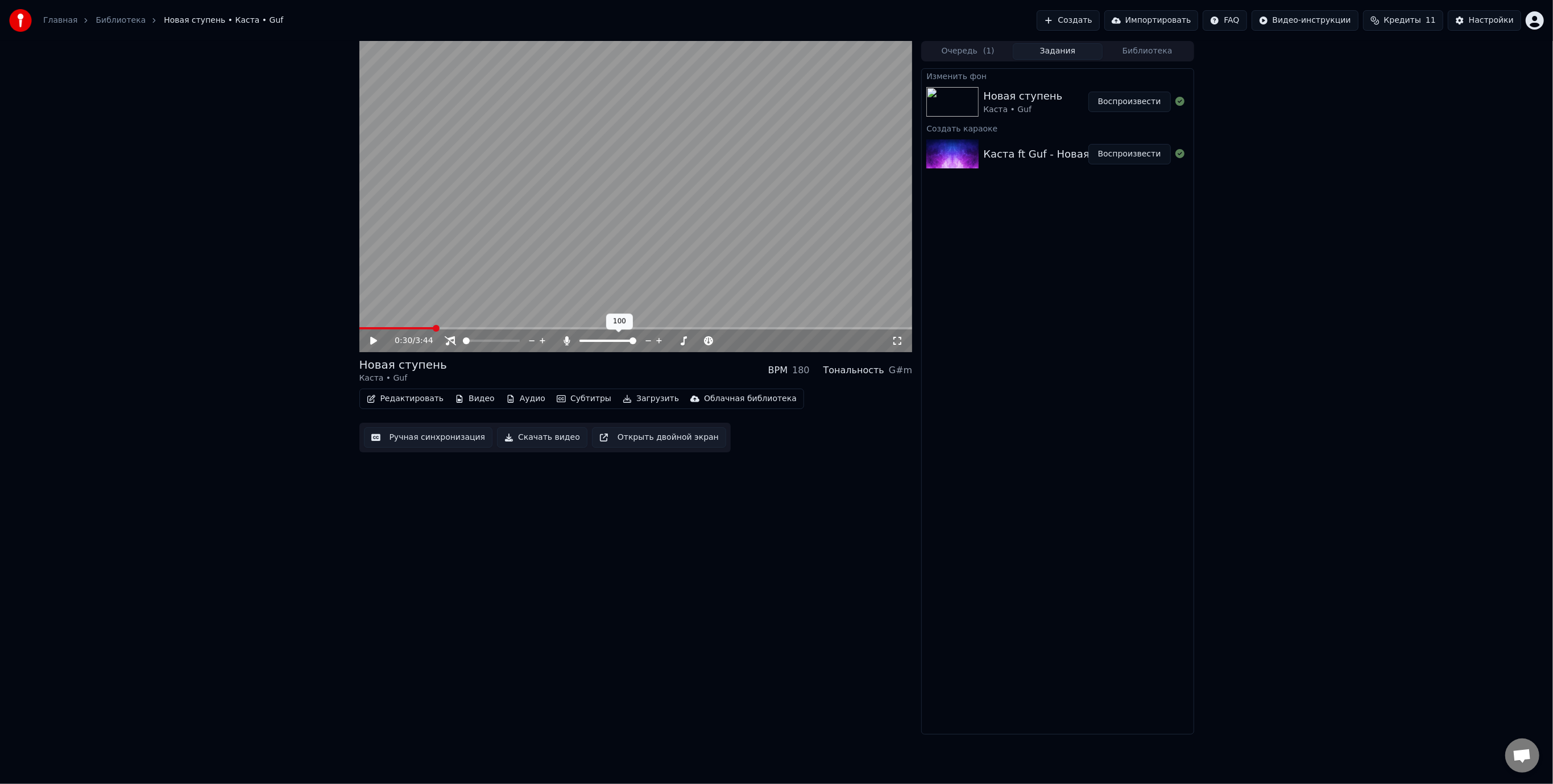
click at [636, 342] on span at bounding box center [633, 340] width 7 height 7
click at [373, 342] on icon at bounding box center [374, 341] width 7 height 8
click at [373, 344] on icon at bounding box center [381, 341] width 27 height 9
click at [535, 439] on button "Скачать видео" at bounding box center [542, 437] width 90 height 21
click at [1138, 103] on button "Показать" at bounding box center [1142, 102] width 59 height 21
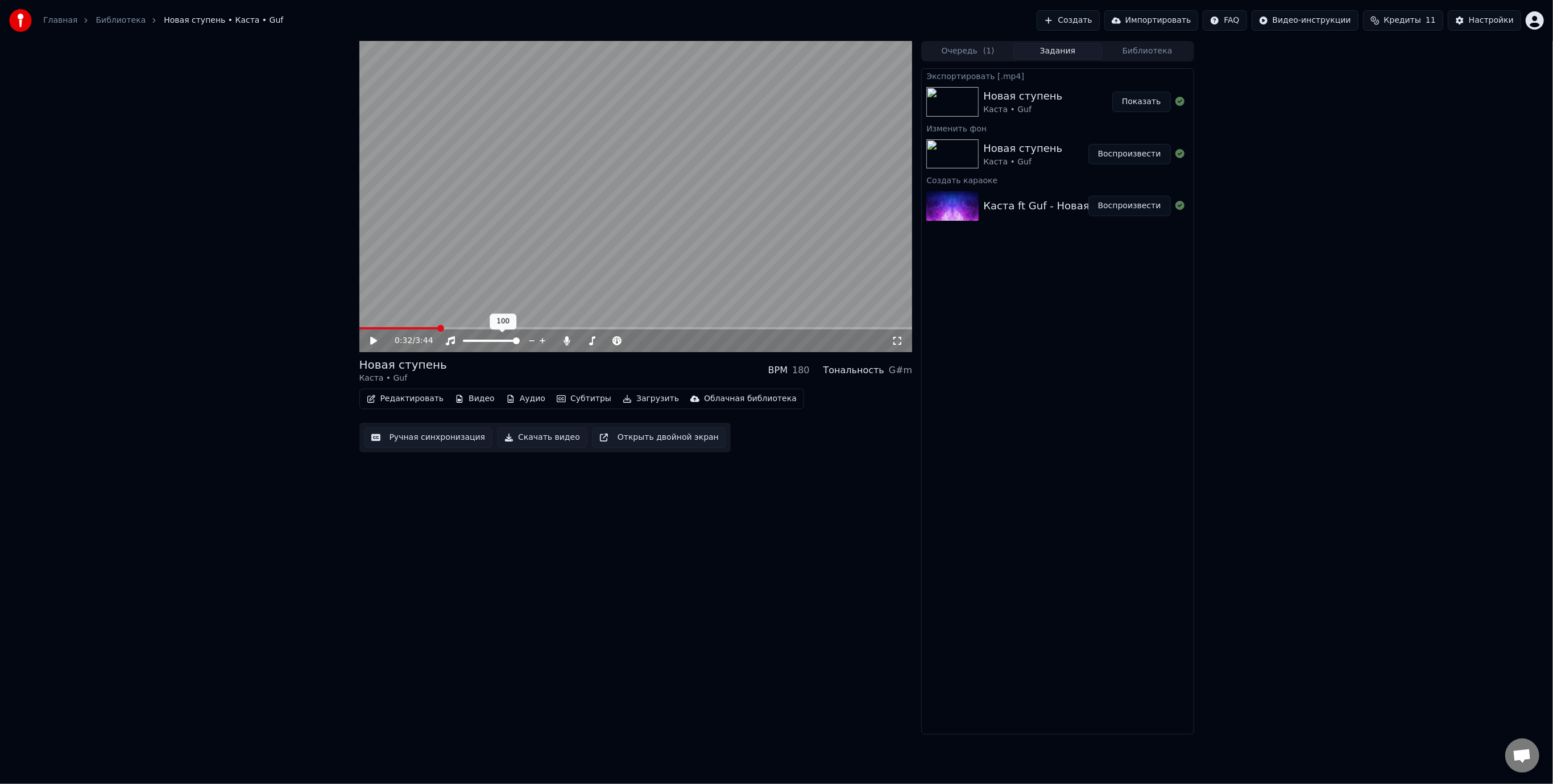
click at [520, 337] on span at bounding box center [516, 340] width 7 height 7
click at [587, 344] on span at bounding box center [590, 340] width 7 height 7
click at [371, 341] on icon at bounding box center [374, 341] width 7 height 8
click at [584, 341] on span at bounding box center [586, 340] width 7 height 7
click at [580, 341] on span at bounding box center [583, 340] width 7 height 7
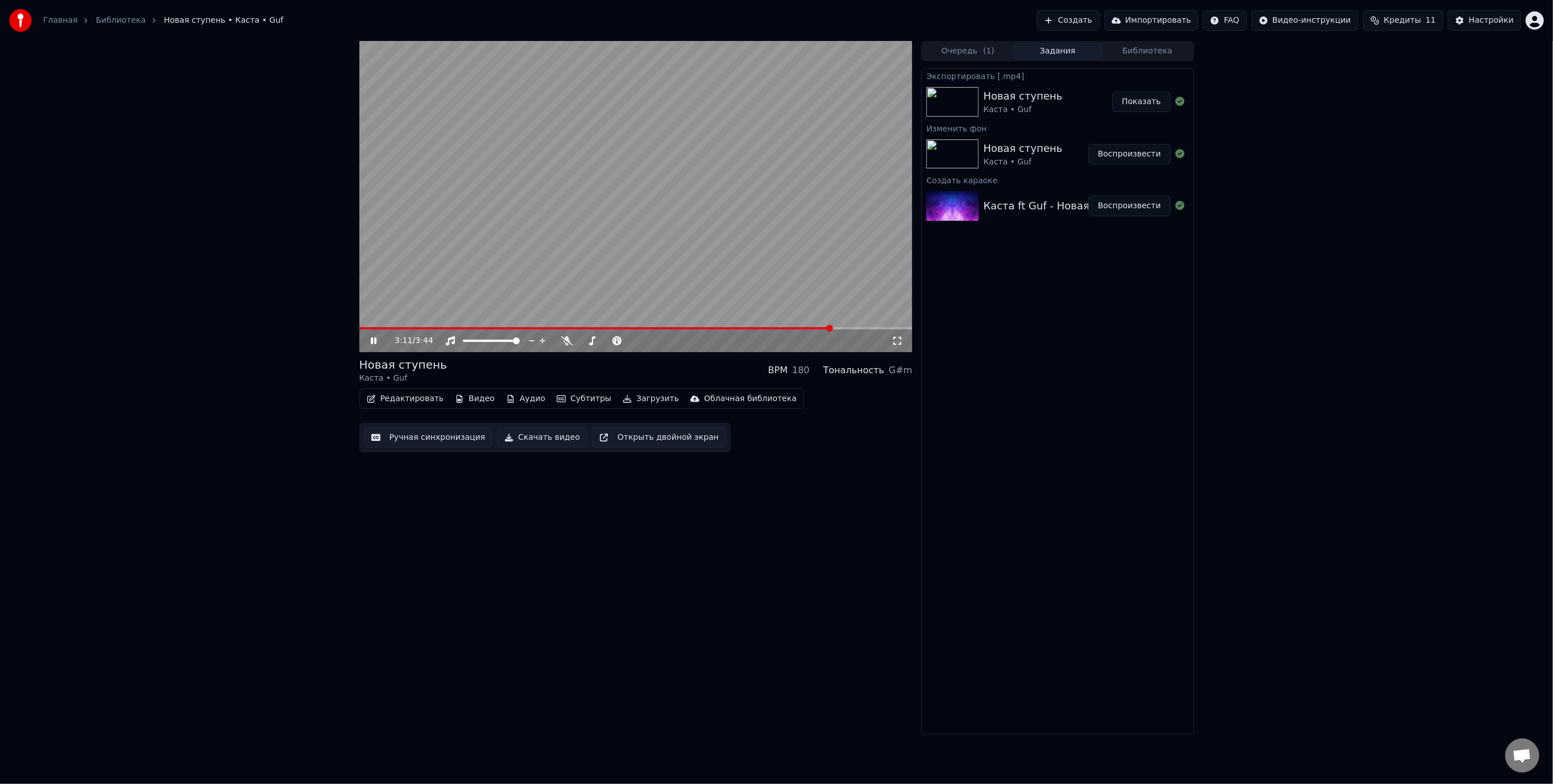
click at [525, 398] on button "Аудио" at bounding box center [525, 398] width 48 height 16
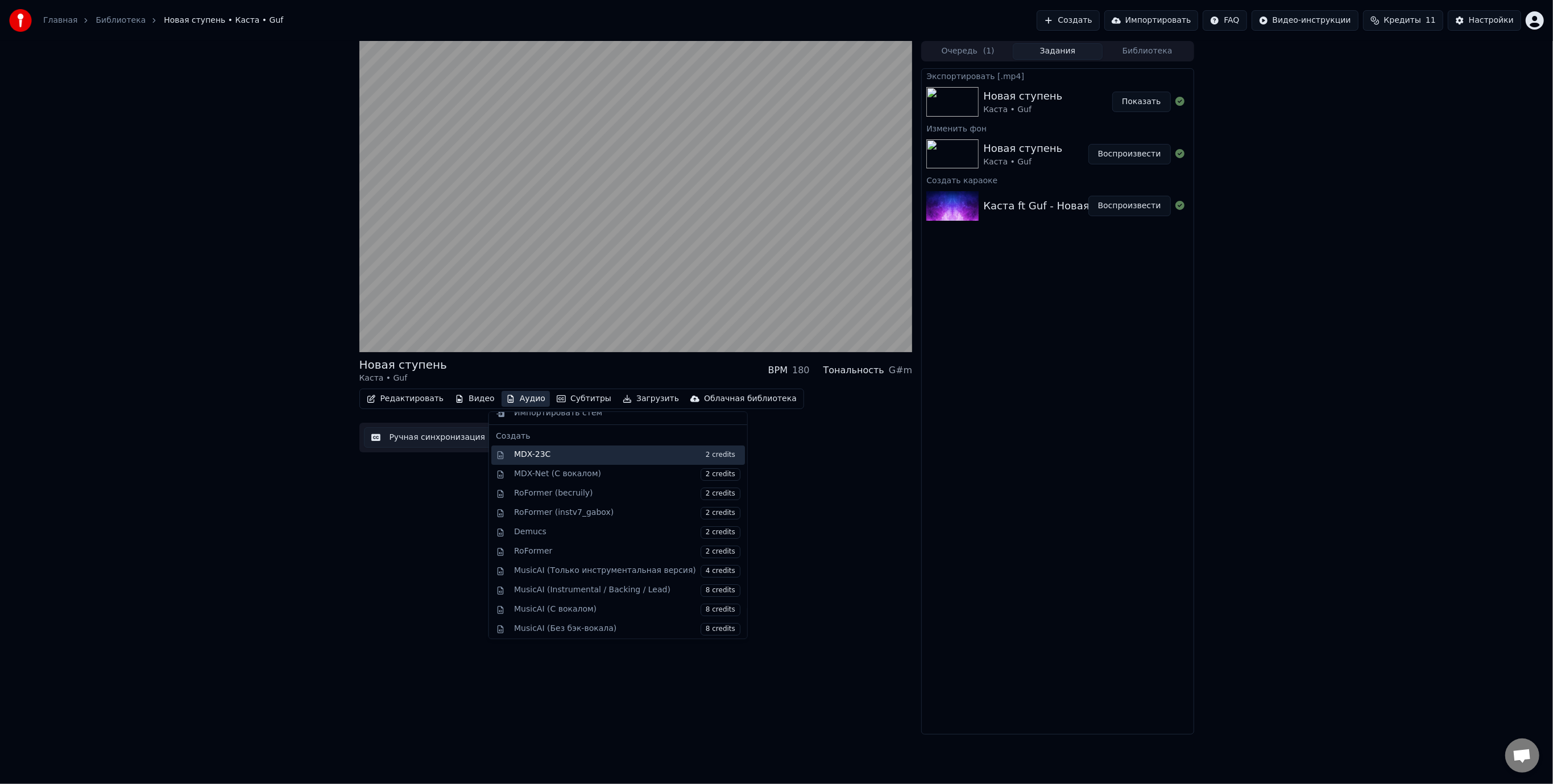
scroll to position [110, 0]
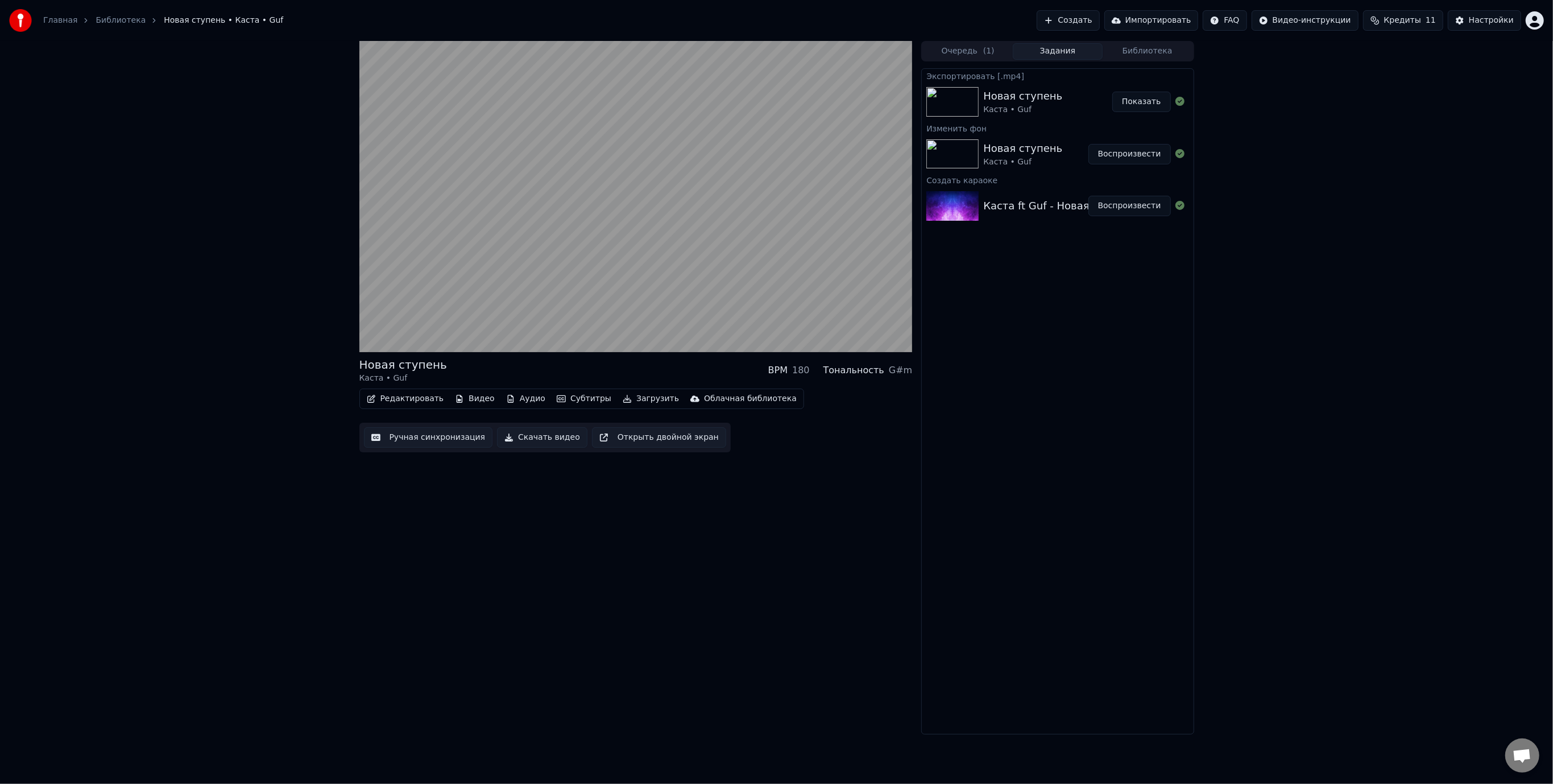
click at [805, 508] on div "Новая ступень Каста • Guf BPM 180 Тональность G#m Редактировать Видео Аудио Суб…" at bounding box center [636, 387] width 554 height 693
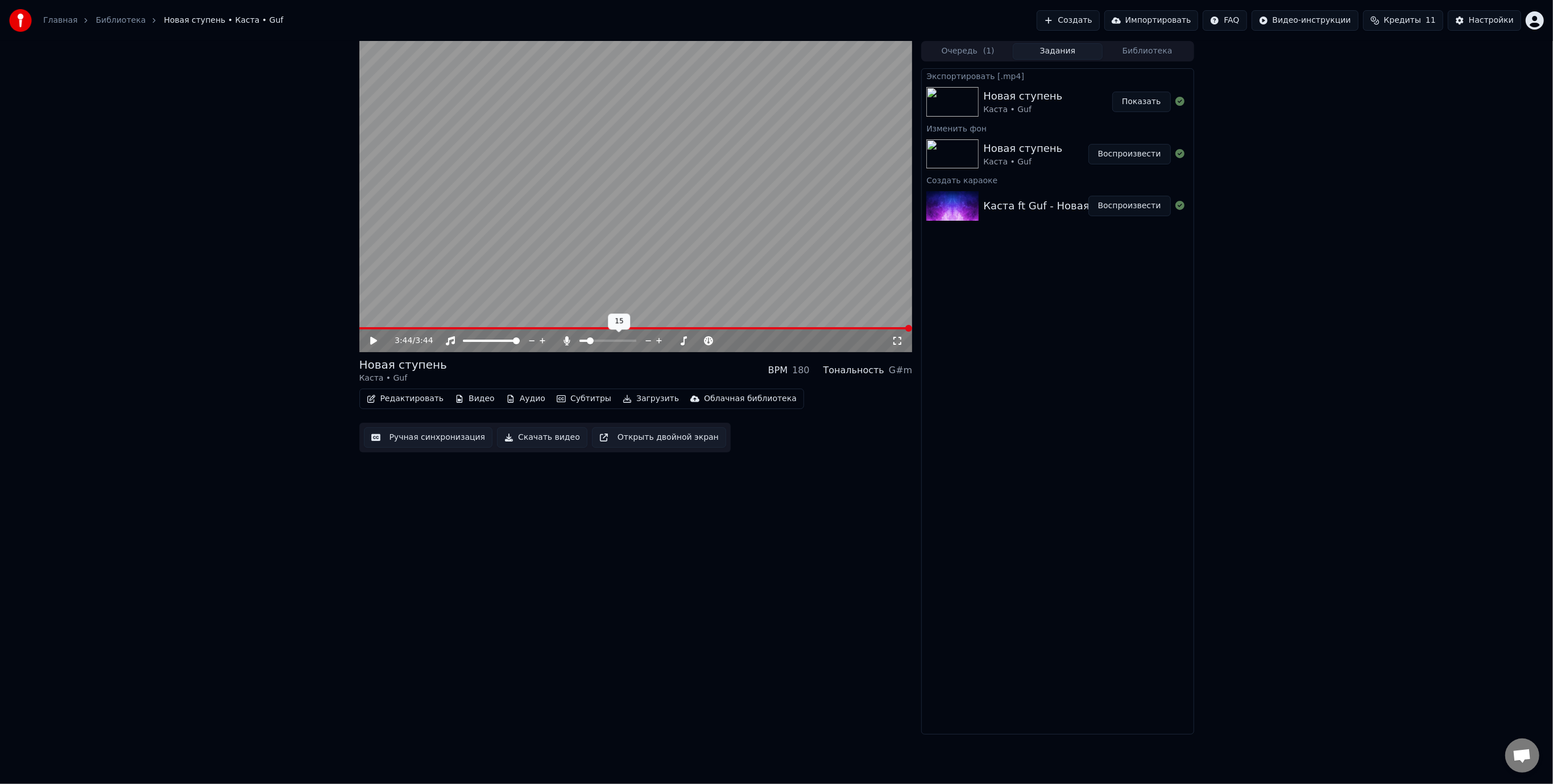
click at [588, 344] on span at bounding box center [590, 340] width 7 height 7
click at [587, 214] on video at bounding box center [636, 196] width 554 height 311
click at [435, 328] on span at bounding box center [636, 328] width 554 height 2
click at [583, 341] on span at bounding box center [586, 340] width 7 height 7
click at [545, 440] on button "Скачать видео" at bounding box center [542, 437] width 90 height 21
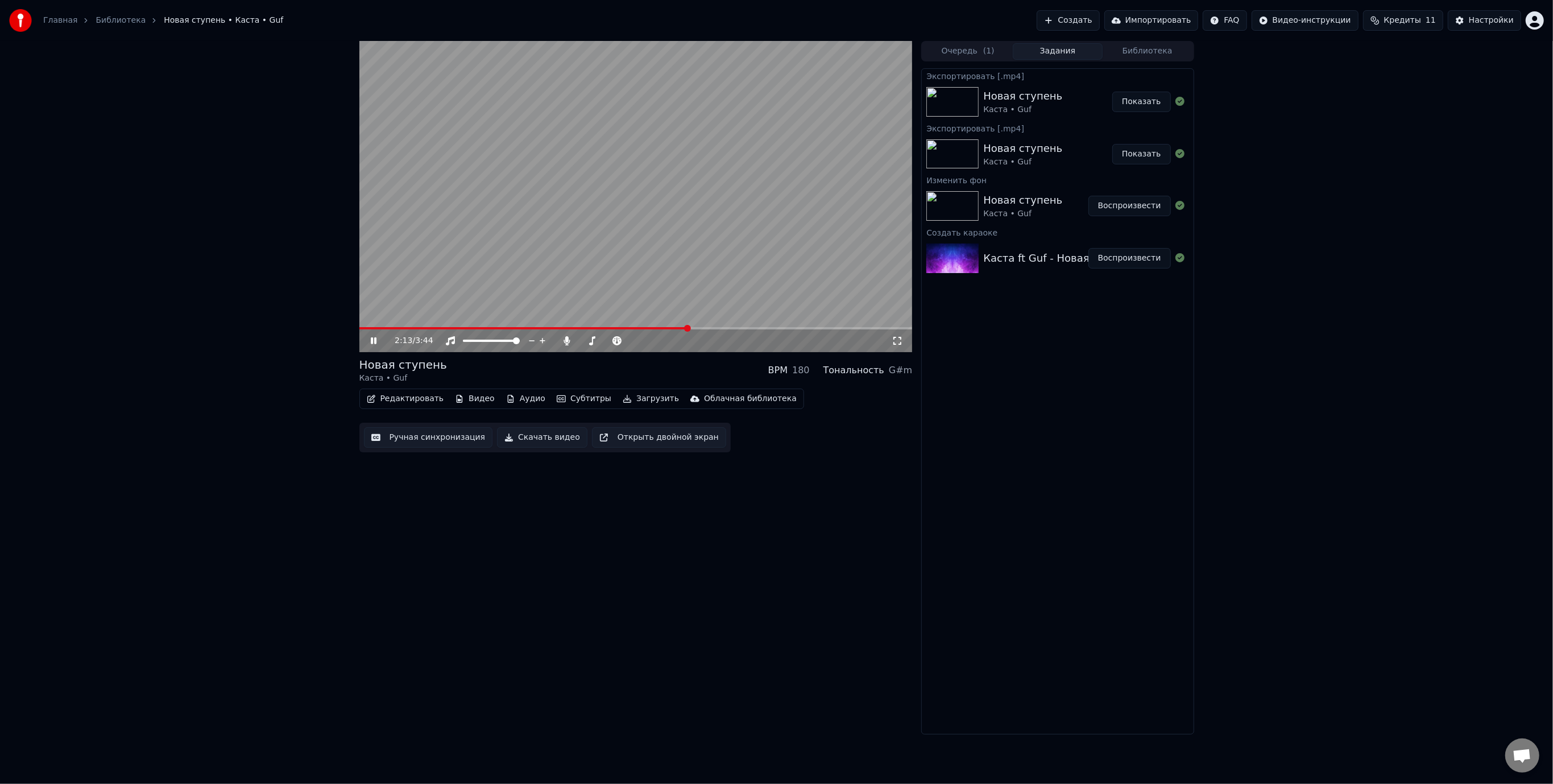
click at [373, 340] on icon at bounding box center [381, 341] width 27 height 9
click at [1148, 100] on button "Показать" at bounding box center [1142, 102] width 59 height 21
click at [1145, 100] on button "Показать" at bounding box center [1142, 102] width 59 height 21
click at [702, 660] on div "2:13 / 3:44 Новая ступень Каста • Guf BPM 180 Тональность G#m Редактировать Вид…" at bounding box center [636, 387] width 554 height 693
